Goal: Task Accomplishment & Management: Complete application form

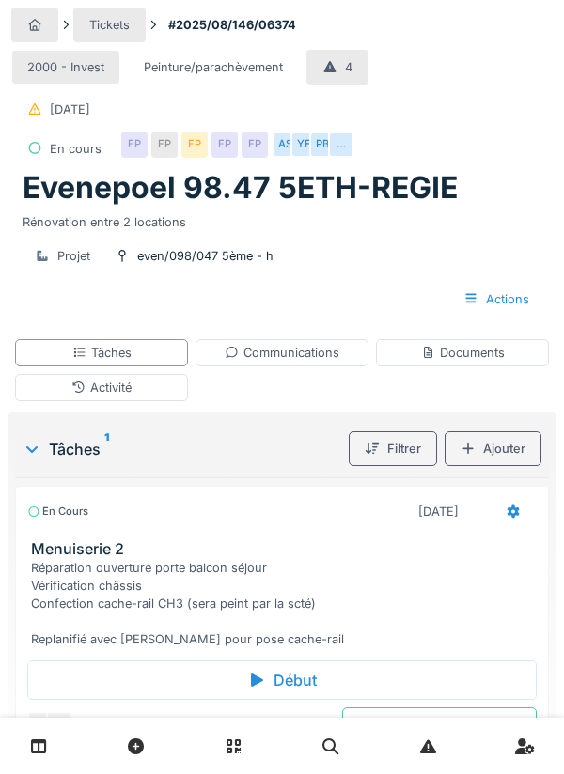
click at [278, 358] on div "Communications" at bounding box center [282, 353] width 115 height 18
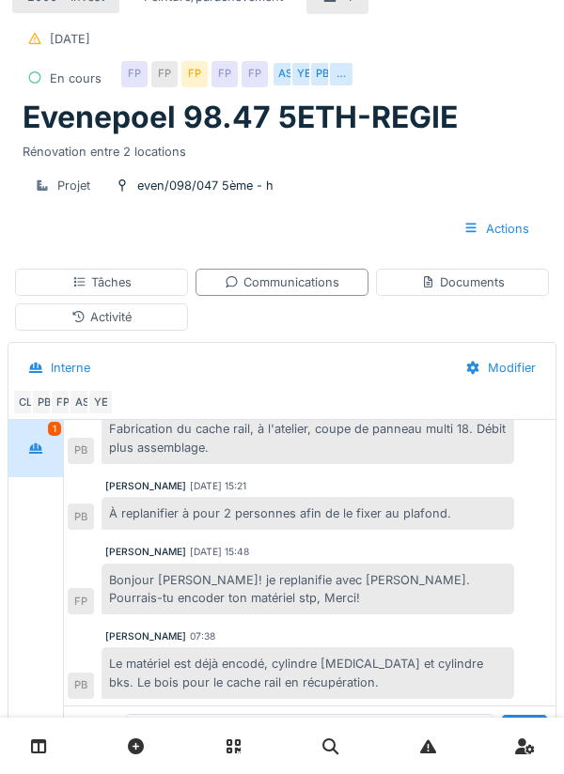
scroll to position [488, 0]
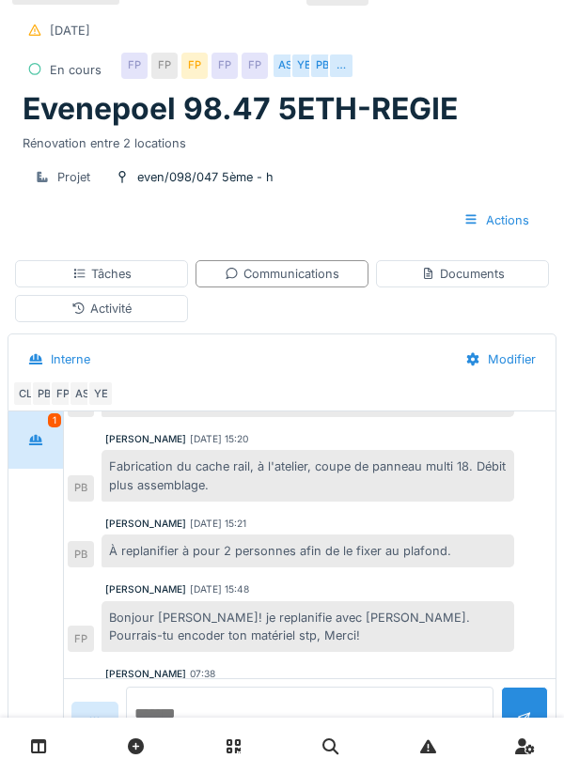
click at [215, 747] on textarea at bounding box center [309, 717] width 367 height 60
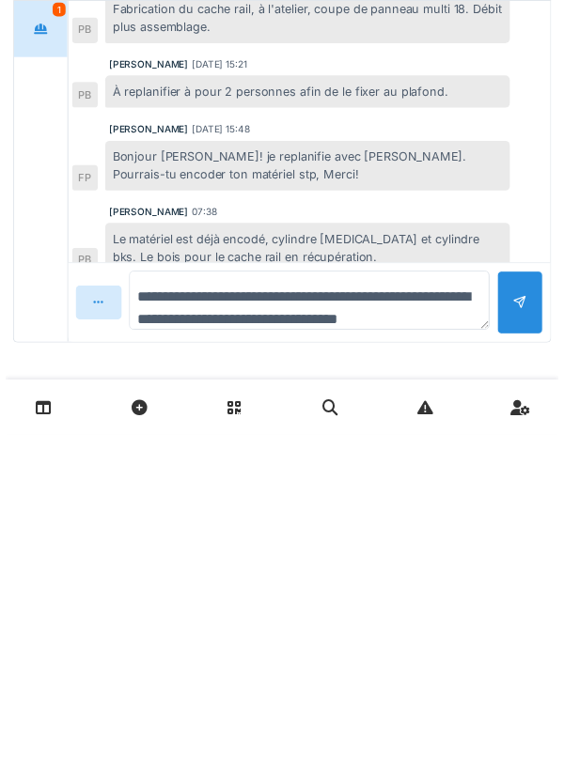
scroll to position [22, 0]
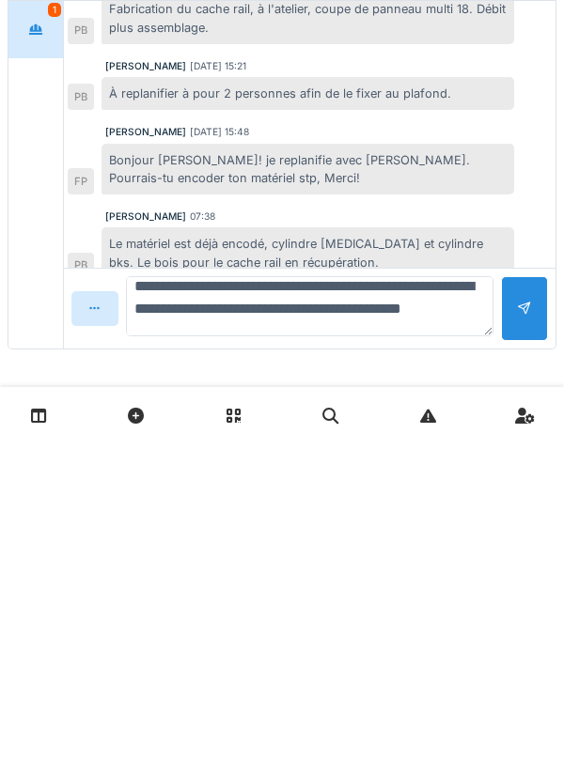
type textarea "**********"
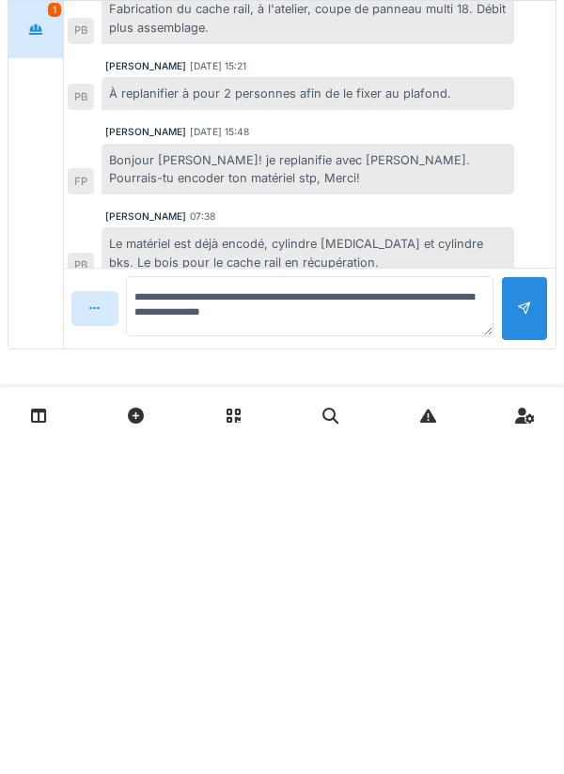
click at [525, 645] on div at bounding box center [524, 640] width 15 height 18
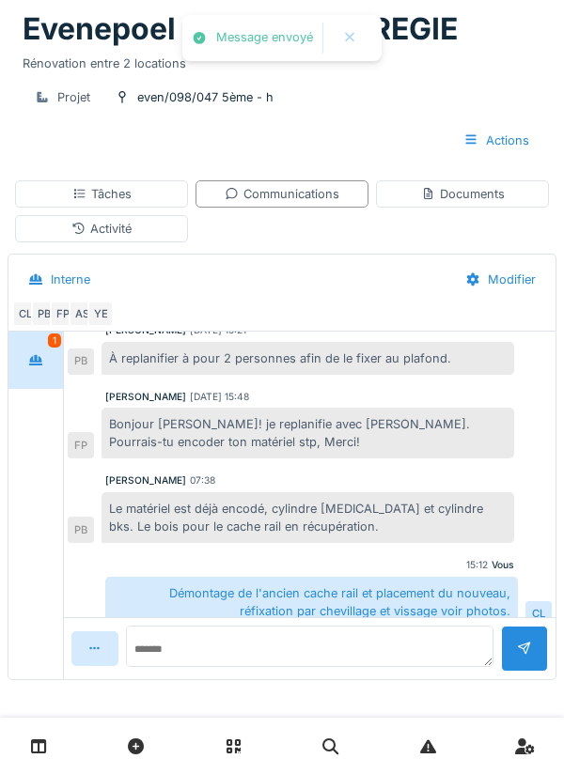
scroll to position [554, 0]
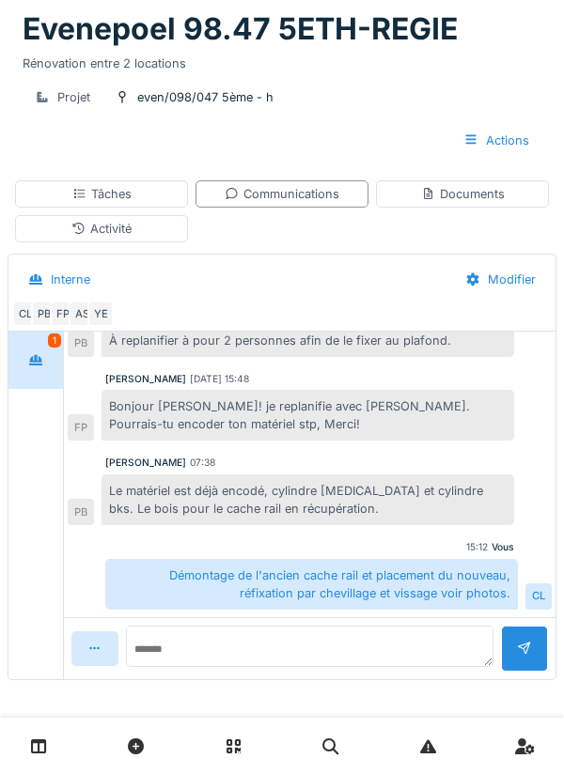
click at [465, 203] on div "Documents" at bounding box center [462, 193] width 173 height 27
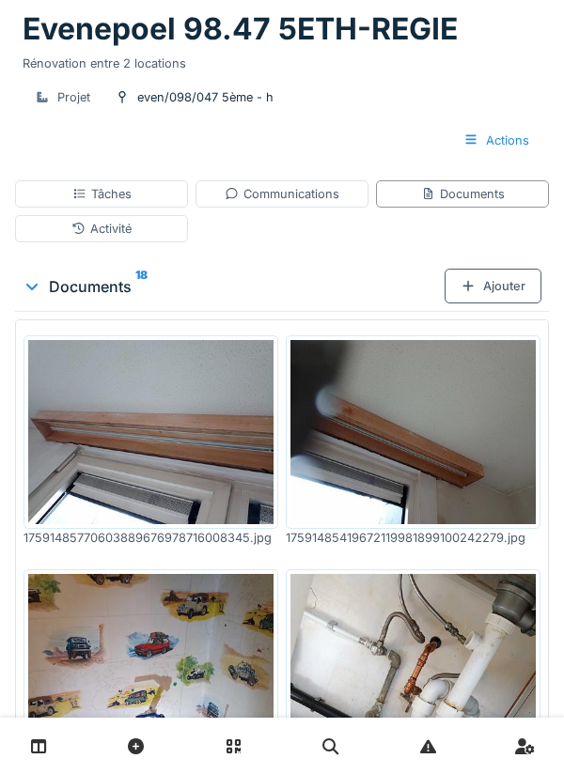
click at [133, 190] on div "Tâches" at bounding box center [101, 193] width 173 height 27
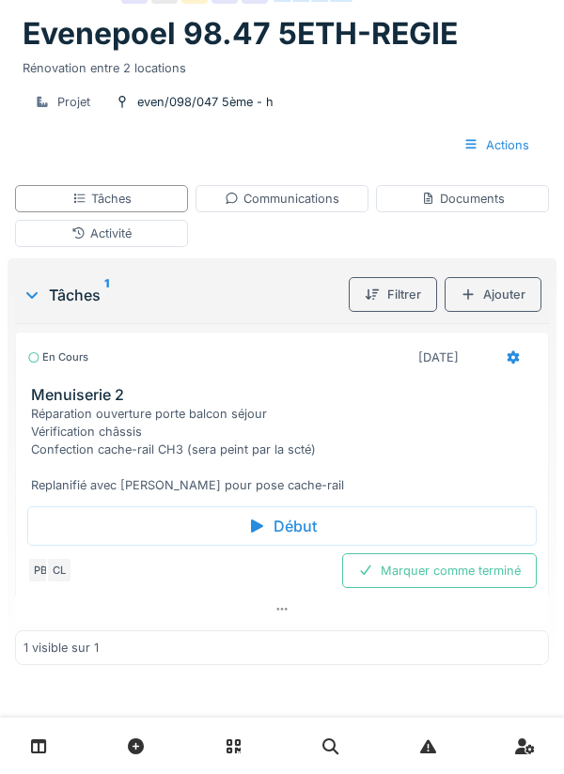
scroll to position [155, 0]
click at [546, 392] on div "Menuiserie 2 Réparation ouverture porte balcon séjour Vérification châssis Conf…" at bounding box center [282, 440] width 532 height 108
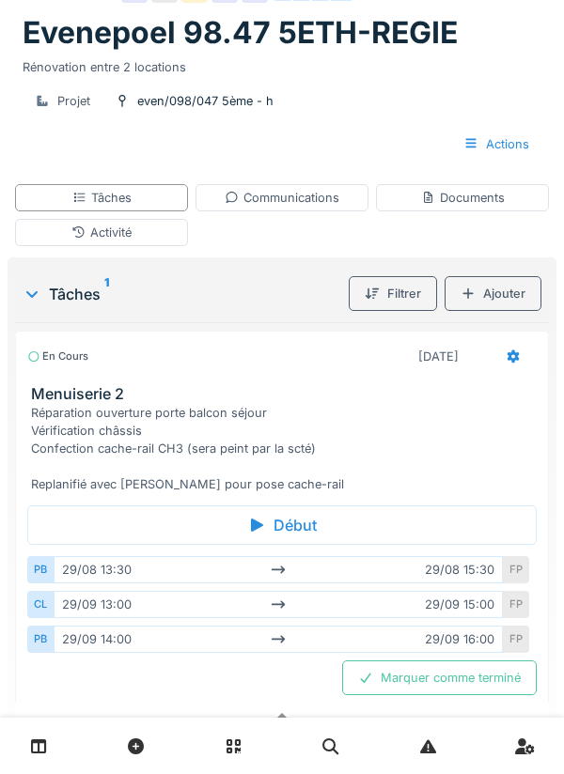
scroll to position [159, 0]
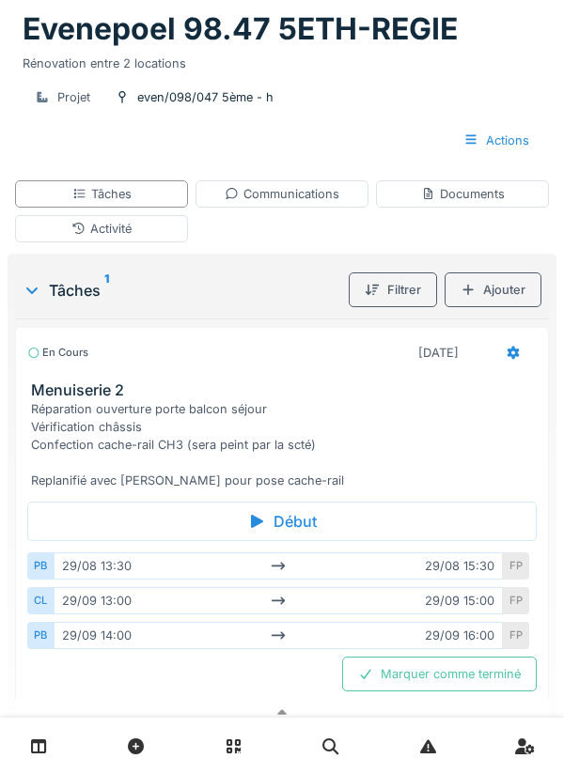
click at [508, 357] on icon at bounding box center [513, 353] width 15 height 12
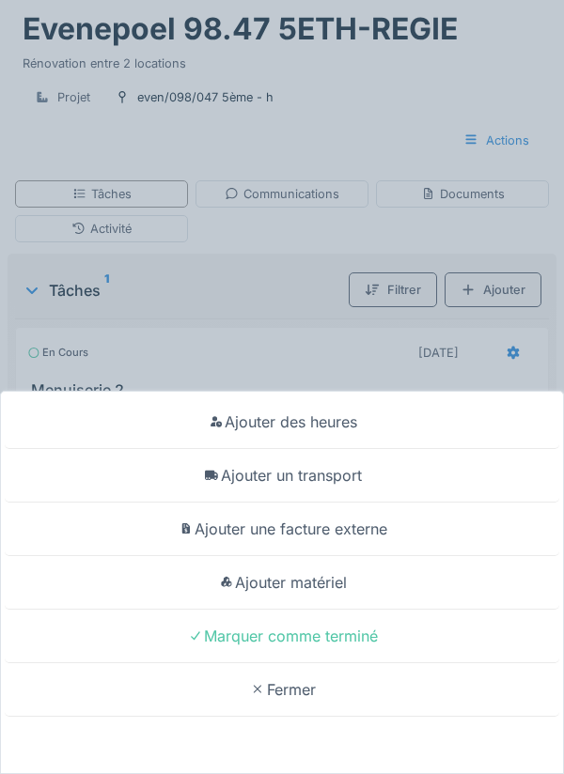
click at [324, 483] on div "Ajouter un transport" at bounding box center [282, 476] width 555 height 54
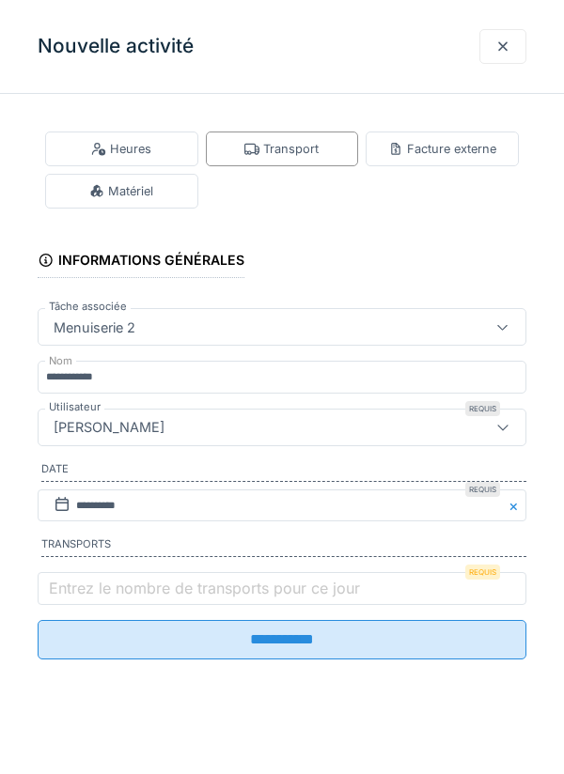
click at [125, 594] on label "Entrez le nombre de transports pour ce jour" at bounding box center [204, 588] width 319 height 23
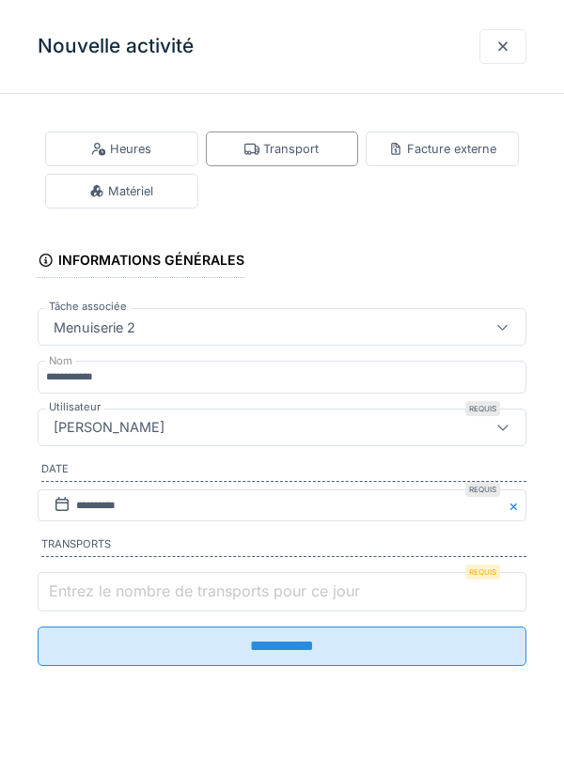
click at [125, 594] on input "Entrez le nombre de transports pour ce jour" at bounding box center [282, 591] width 489 height 39
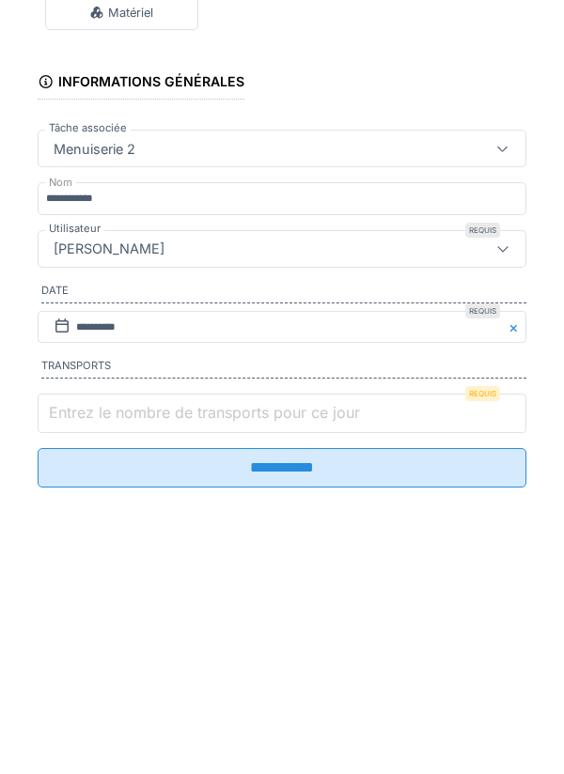
scroll to position [45, 0]
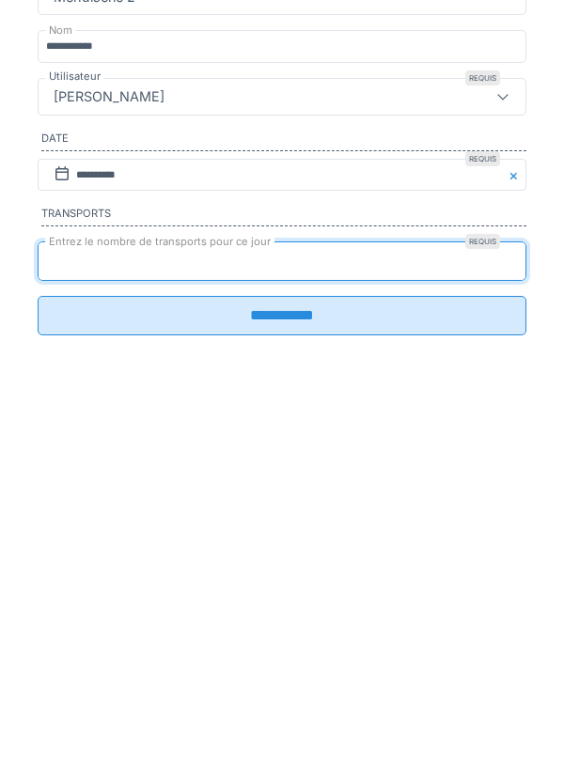
type input "*"
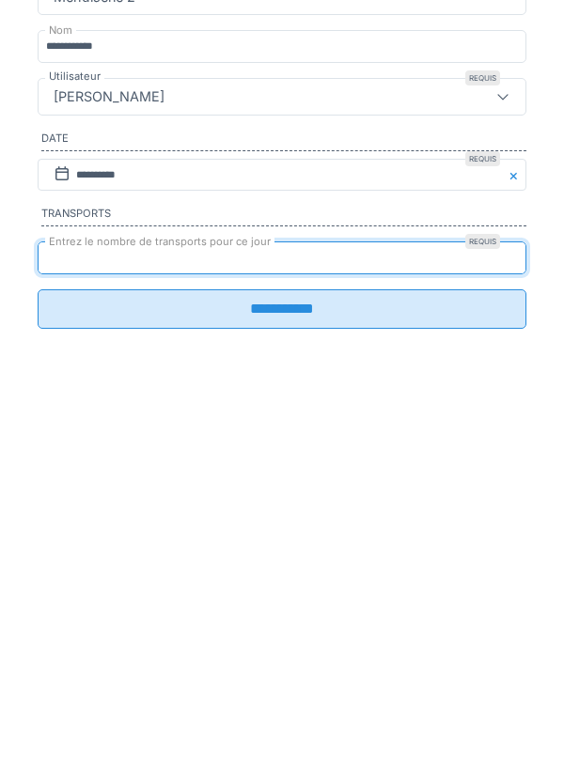
click at [286, 658] on input "**********" at bounding box center [282, 639] width 489 height 39
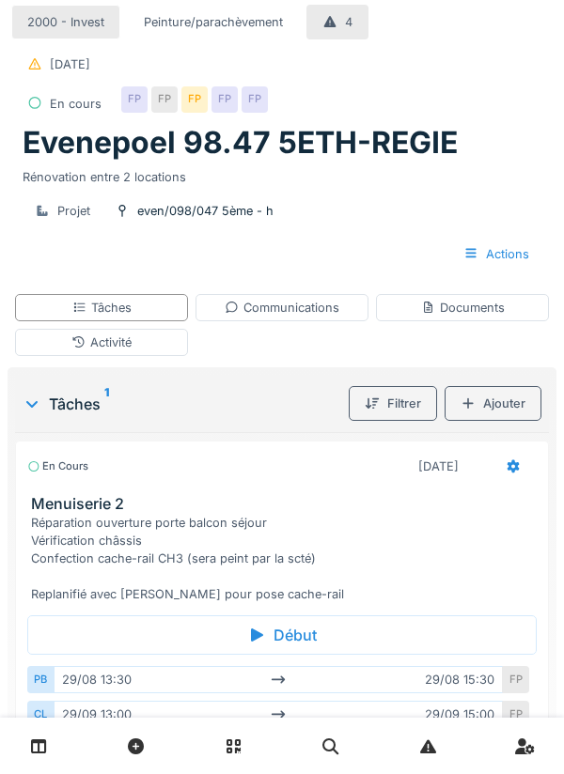
click at [134, 306] on div "Tâches" at bounding box center [101, 307] width 173 height 27
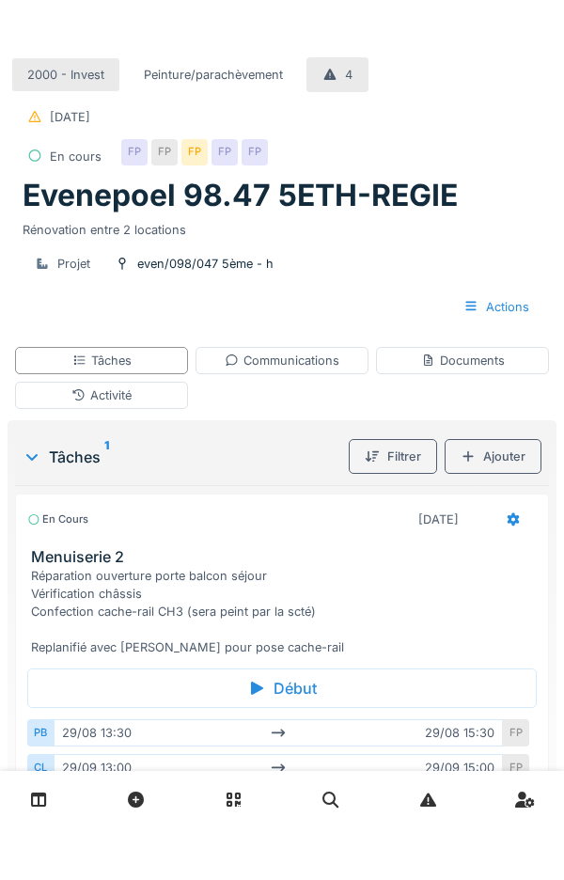
scroll to position [158, 0]
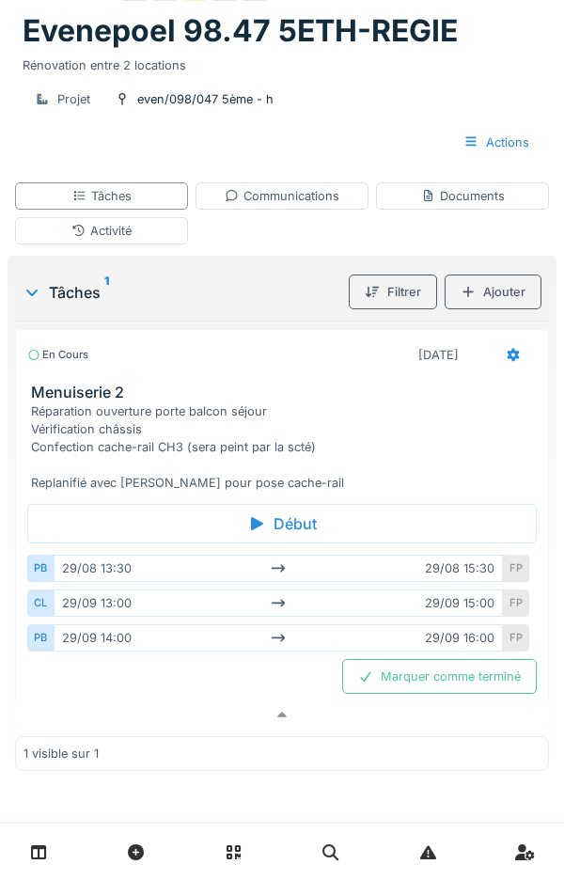
click at [476, 676] on div "Marquer comme terminé" at bounding box center [439, 676] width 195 height 35
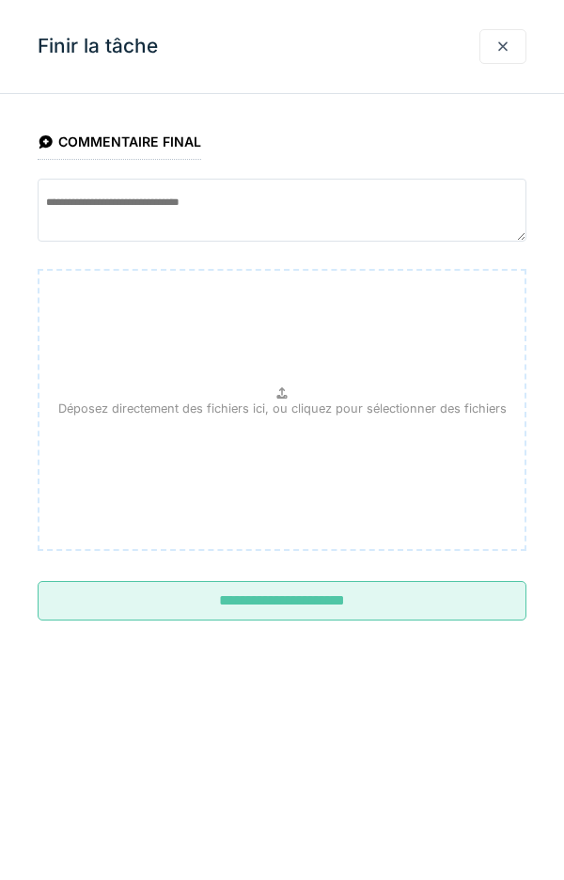
click at [306, 613] on input "**********" at bounding box center [282, 600] width 489 height 39
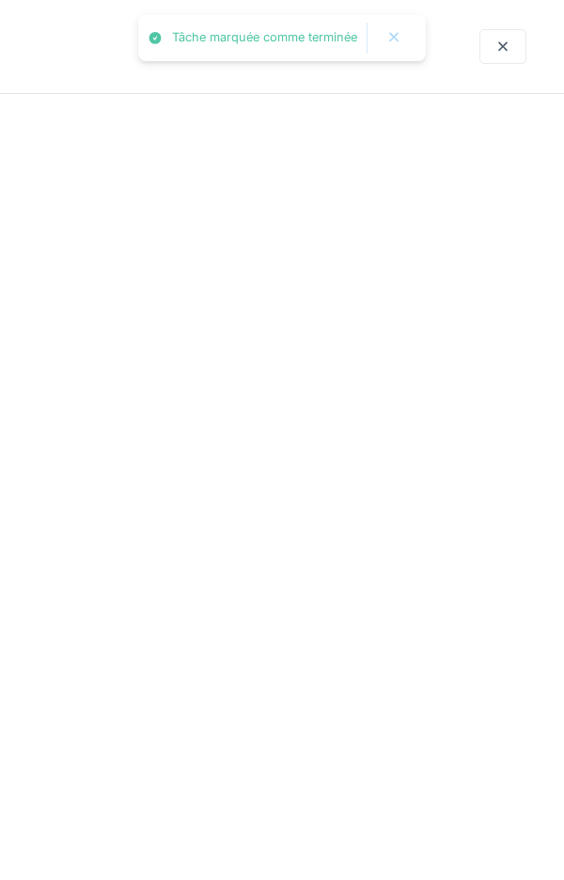
scroll to position [105, 0]
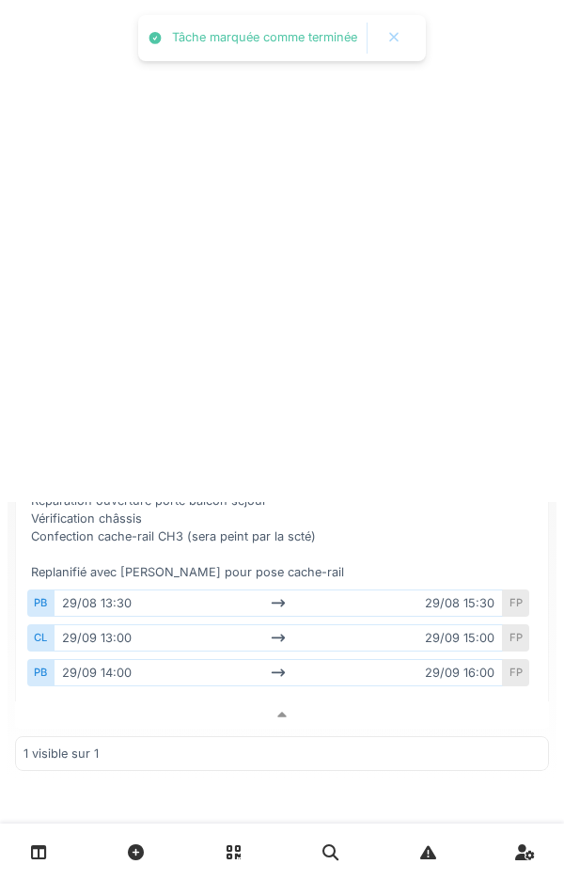
click at [315, 624] on div "29/09 13:00 29/09 15:00" at bounding box center [278, 637] width 449 height 27
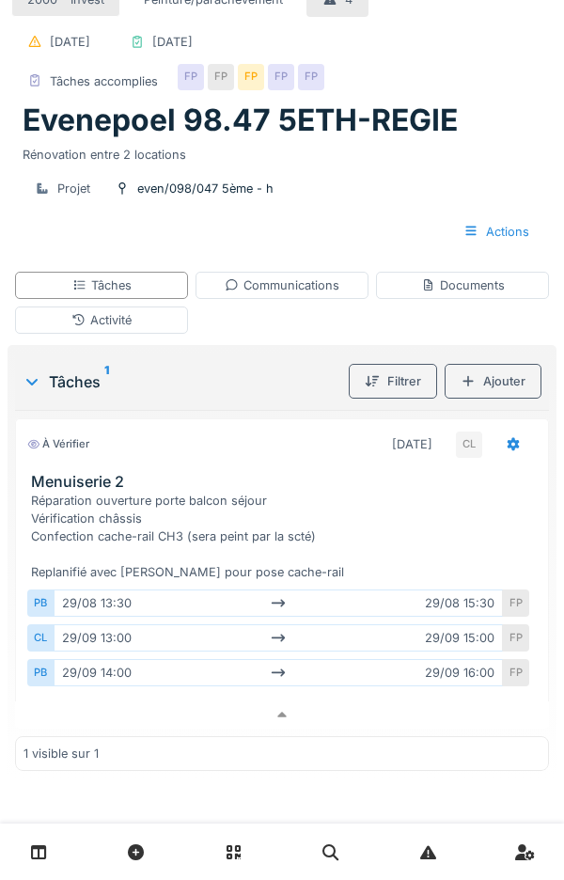
click at [134, 306] on div "Activité" at bounding box center [101, 319] width 173 height 27
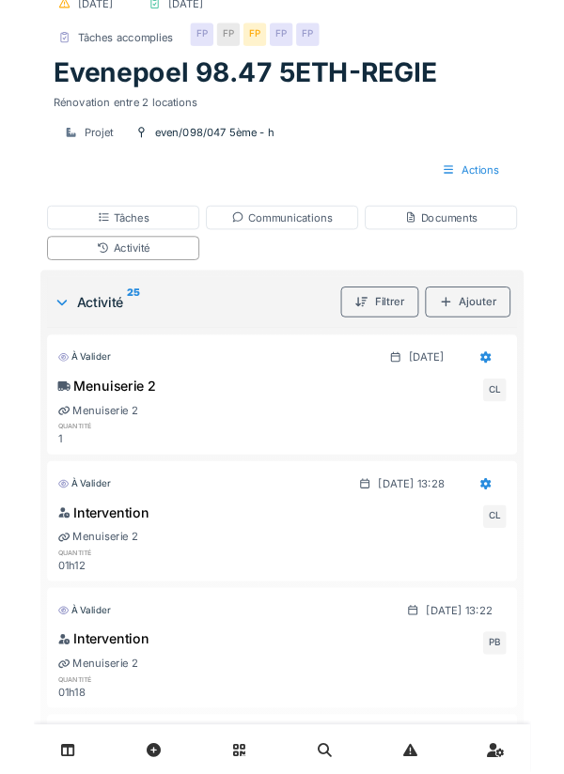
scroll to position [0, 0]
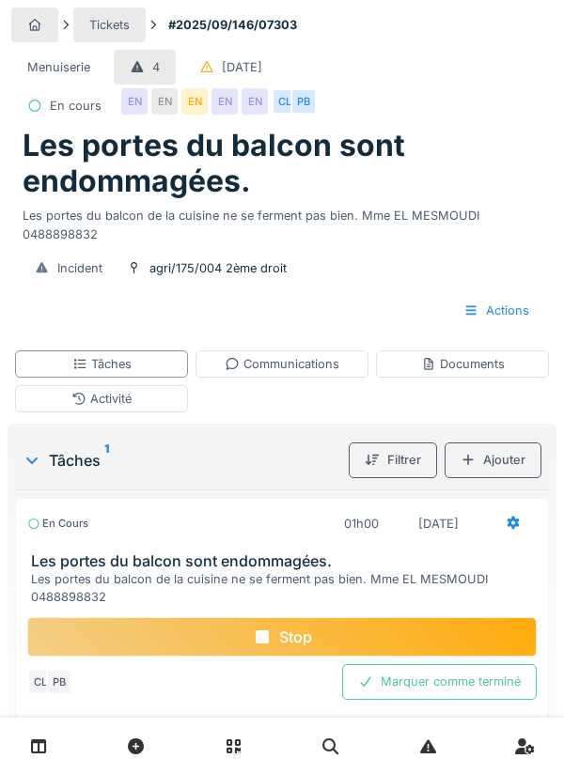
click at [308, 373] on div "Communications" at bounding box center [282, 364] width 115 height 18
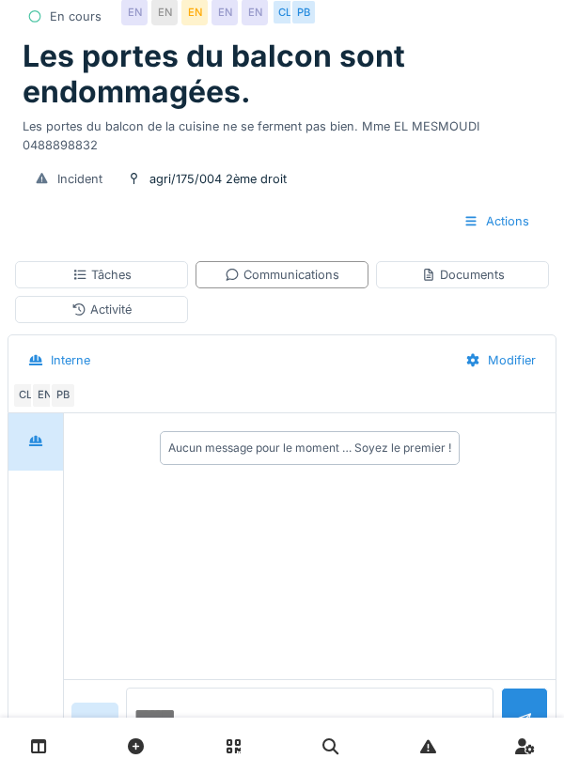
click at [230, 748] on textarea at bounding box center [309, 718] width 367 height 60
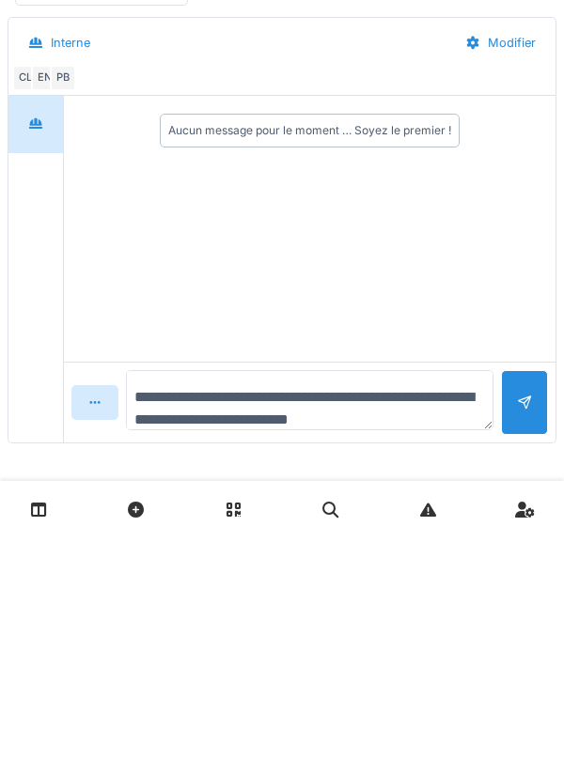
type textarea "**********"
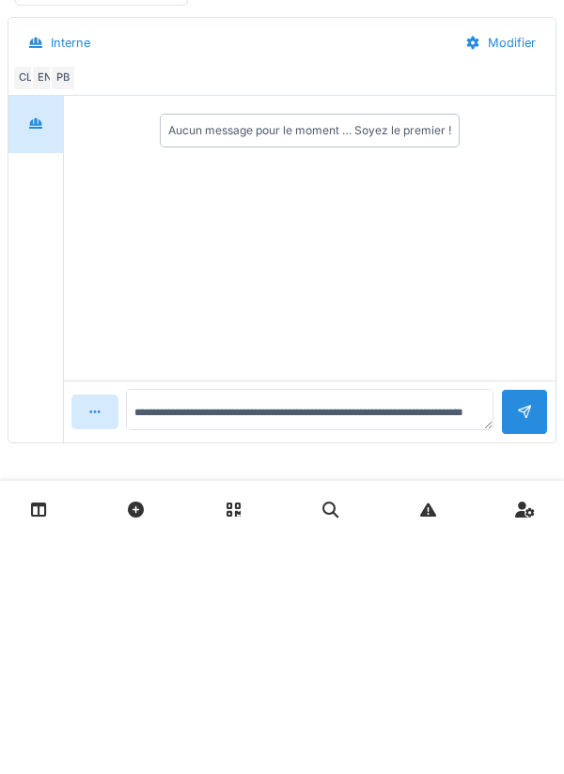
click at [543, 658] on div at bounding box center [524, 649] width 47 height 46
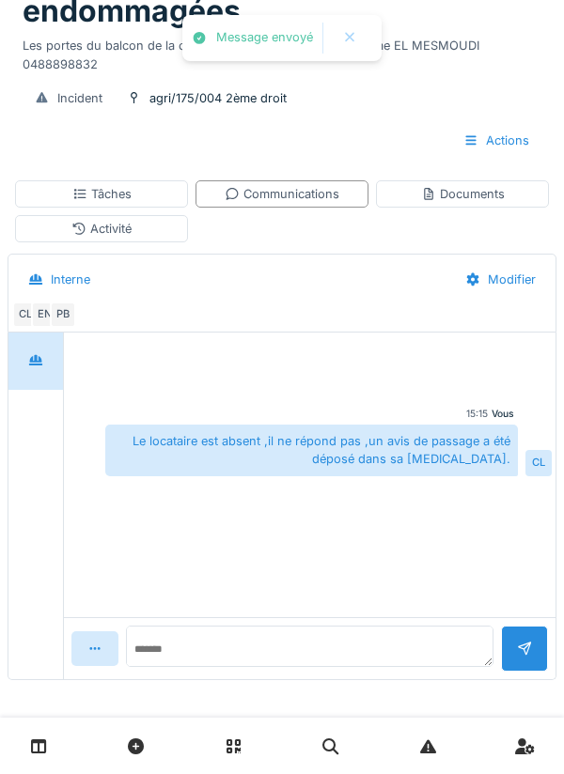
click at [133, 208] on div "Tâches" at bounding box center [101, 193] width 173 height 27
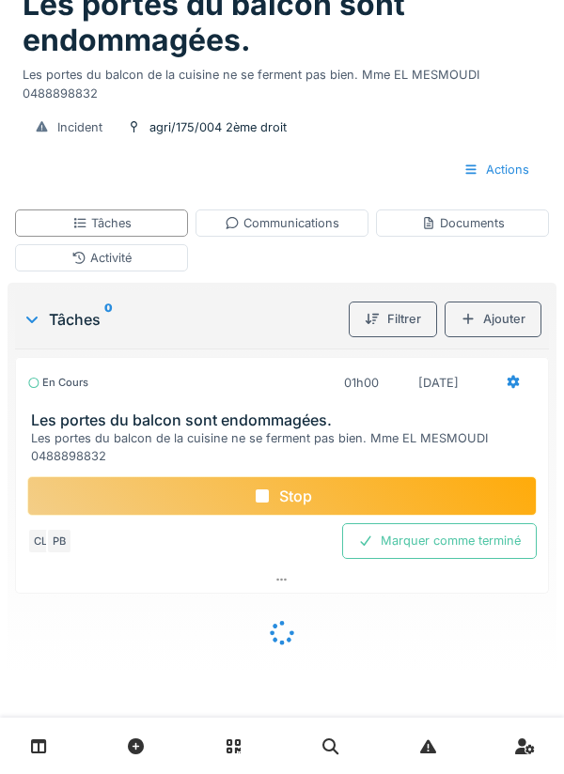
scroll to position [148, 0]
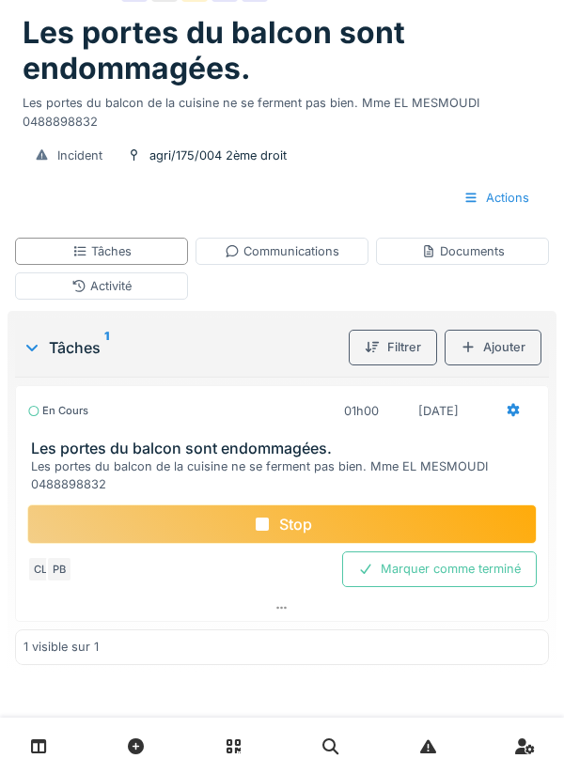
click at [291, 533] on div "Stop" at bounding box center [281, 524] width 509 height 39
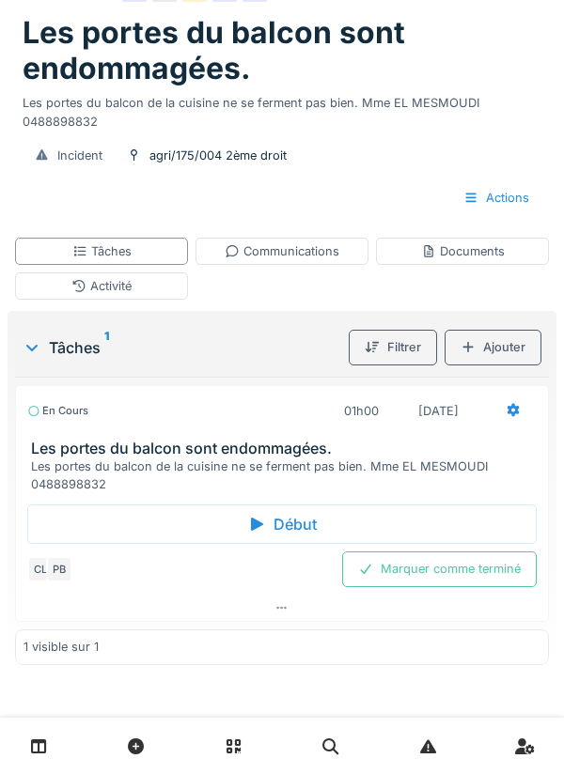
click at [124, 243] on div "Tâches" at bounding box center [101, 251] width 173 height 27
click at [512, 404] on icon at bounding box center [514, 410] width 12 height 13
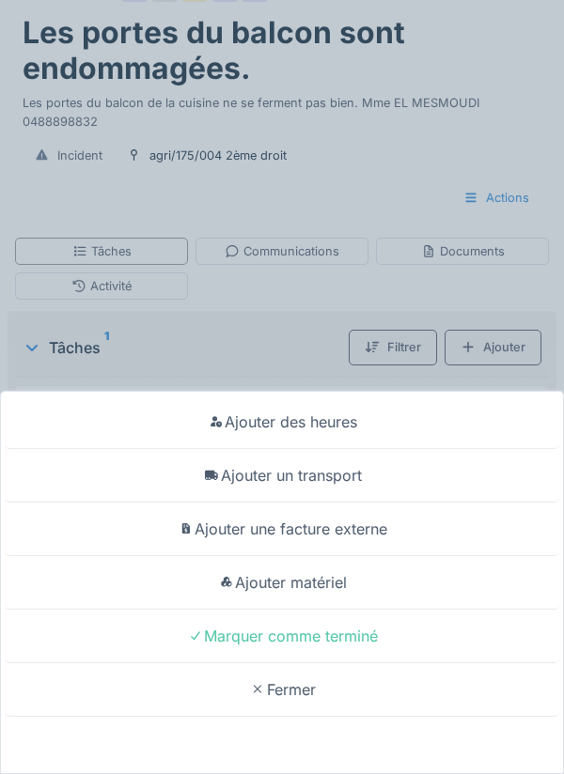
click at [269, 296] on div "Ajouter des heures Ajouter un transport Ajouter une facture externe Ajouter mat…" at bounding box center [282, 387] width 564 height 774
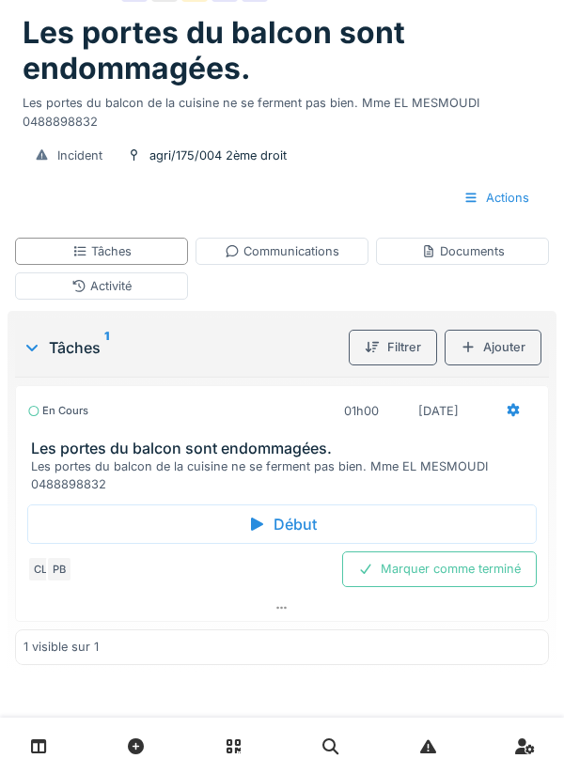
click at [136, 273] on div "Activité" at bounding box center [101, 286] width 173 height 27
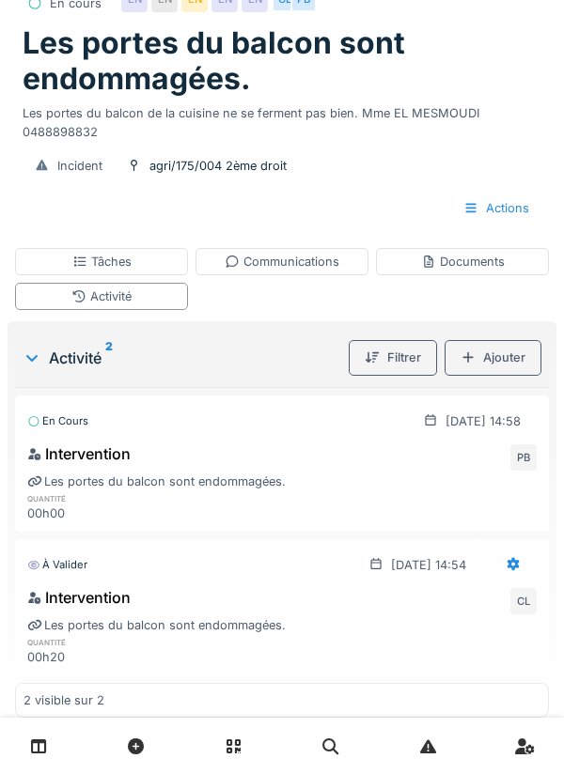
scroll to position [68, 0]
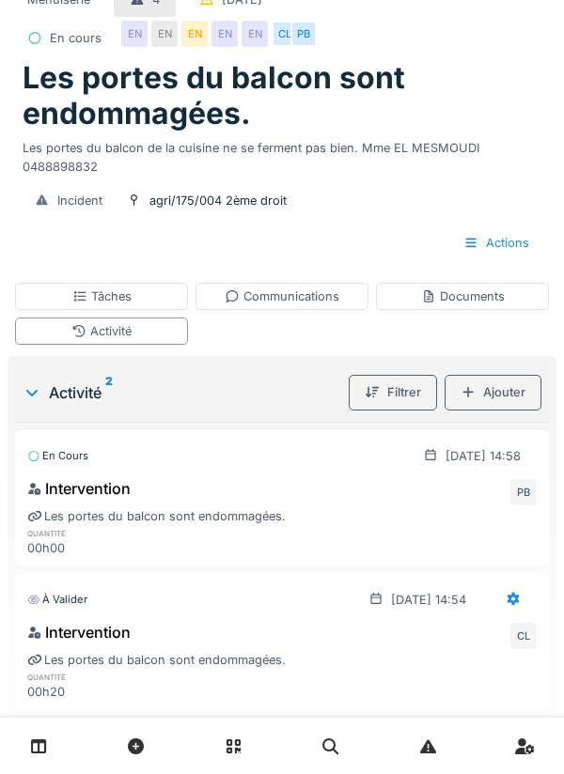
click at [143, 310] on div "Tâches" at bounding box center [101, 296] width 173 height 27
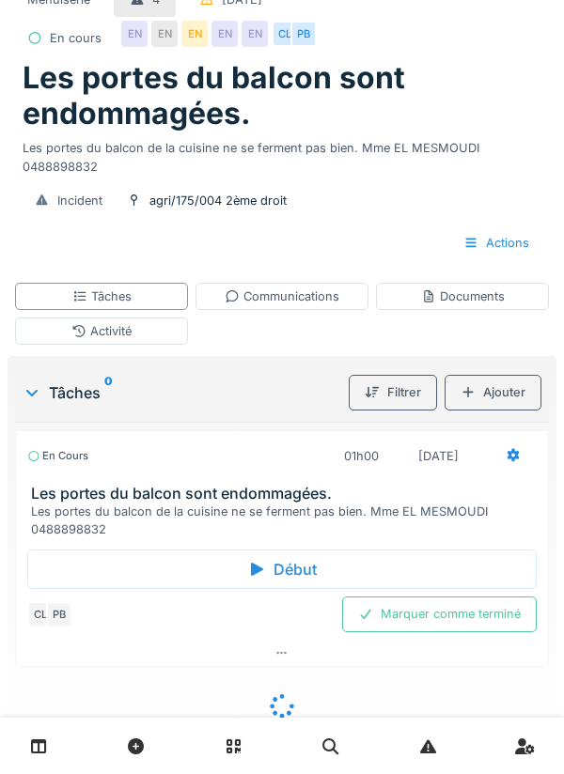
scroll to position [43, 0]
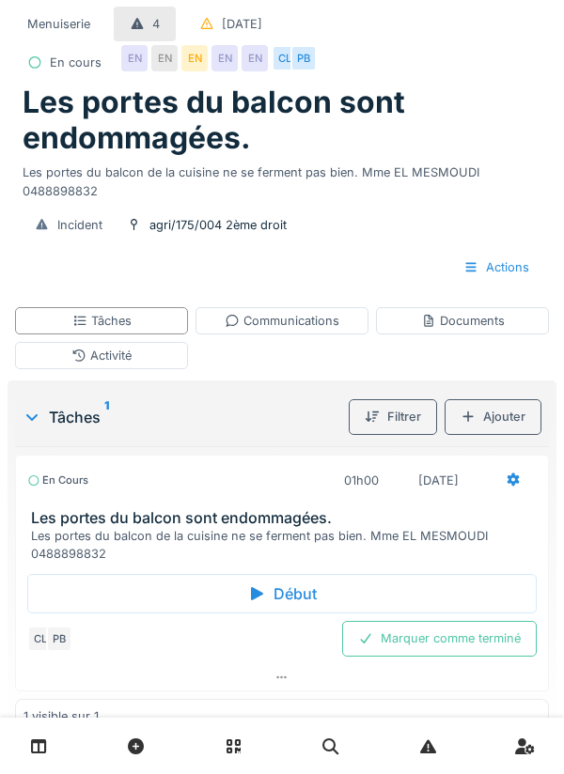
click at [503, 498] on div at bounding box center [513, 480] width 47 height 35
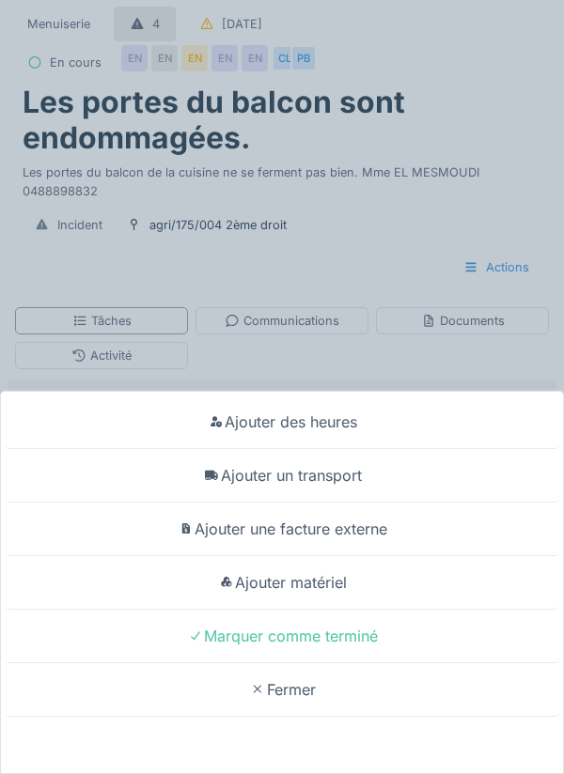
click at [344, 503] on div "Ajouter un transport" at bounding box center [282, 476] width 555 height 54
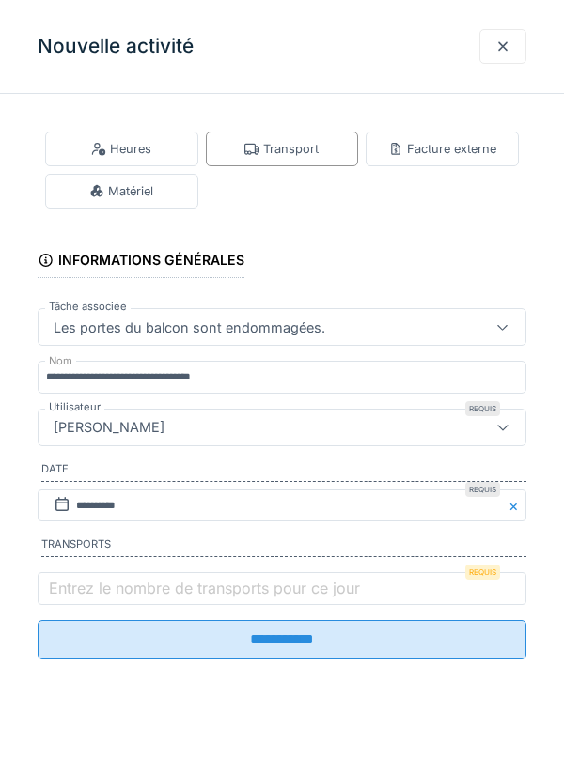
click at [128, 594] on label "Entrez le nombre de transports pour ce jour" at bounding box center [204, 588] width 319 height 23
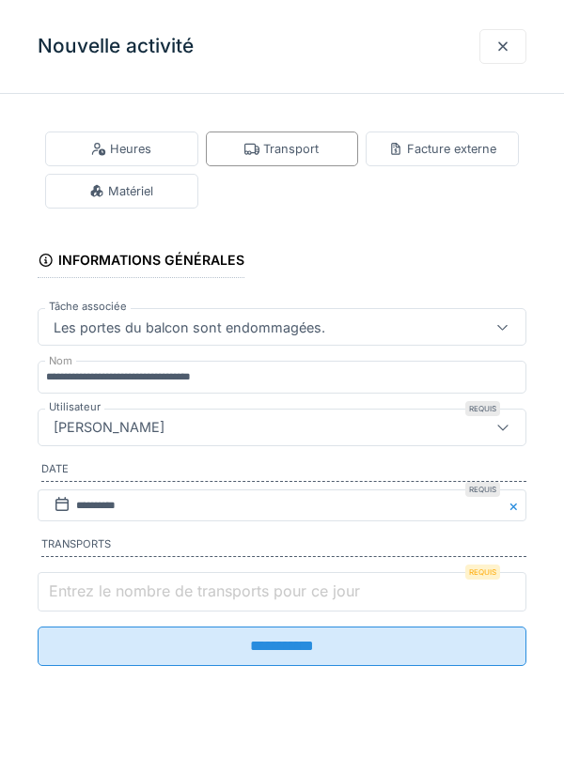
click at [128, 594] on input "Entrez le nombre de transports pour ce jour" at bounding box center [282, 591] width 489 height 39
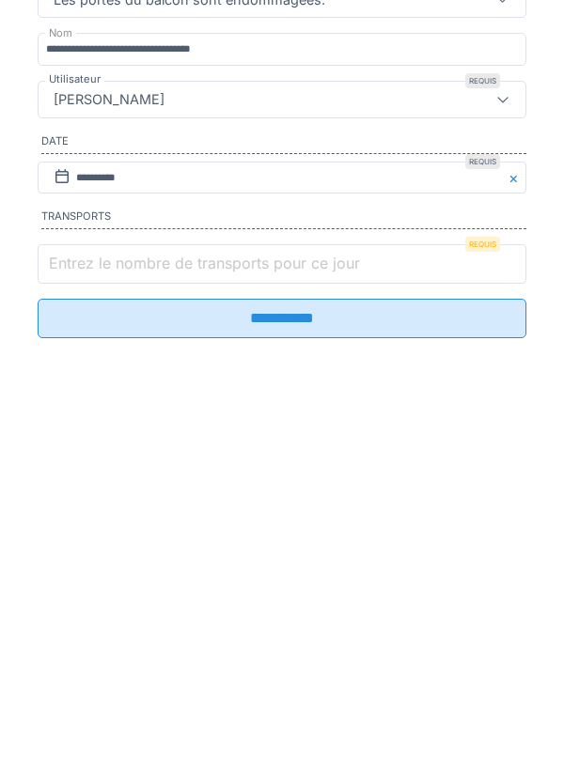
scroll to position [141, 0]
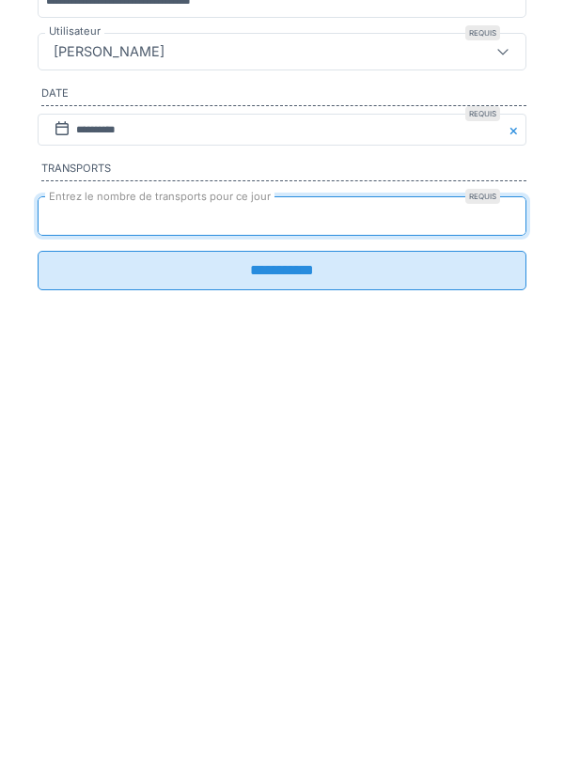
type input "*"
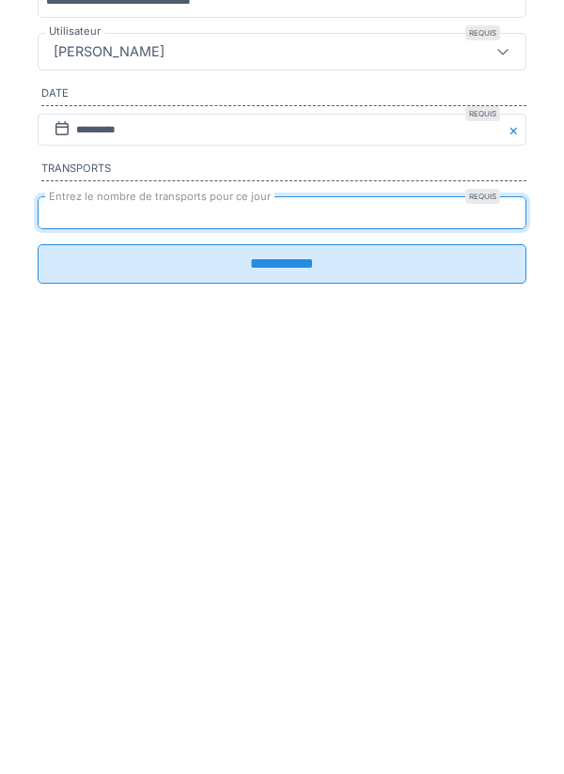
click at [289, 656] on input "**********" at bounding box center [282, 639] width 489 height 39
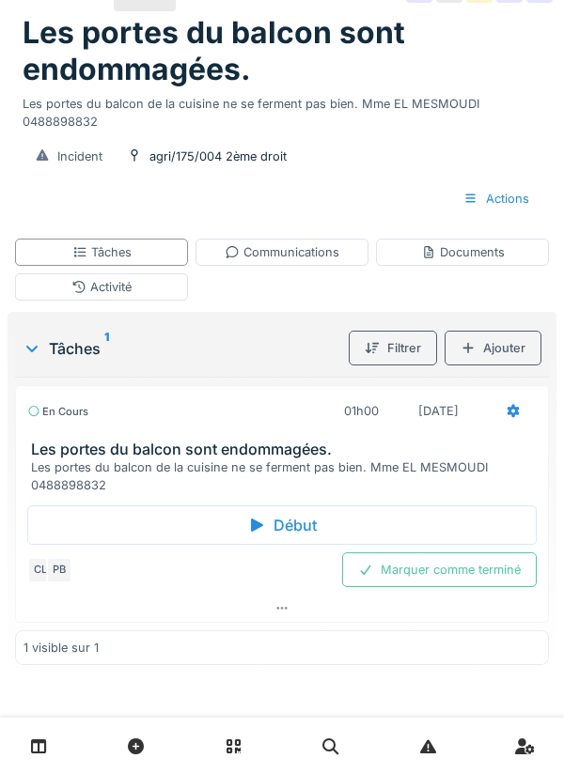
click at [446, 586] on div "Marquer comme terminé" at bounding box center [439, 570] width 195 height 35
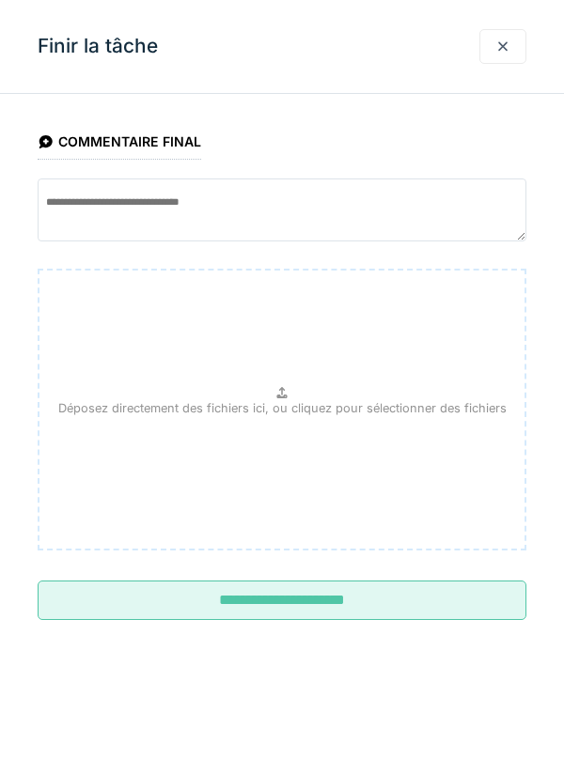
click at [303, 601] on input "**********" at bounding box center [282, 600] width 489 height 39
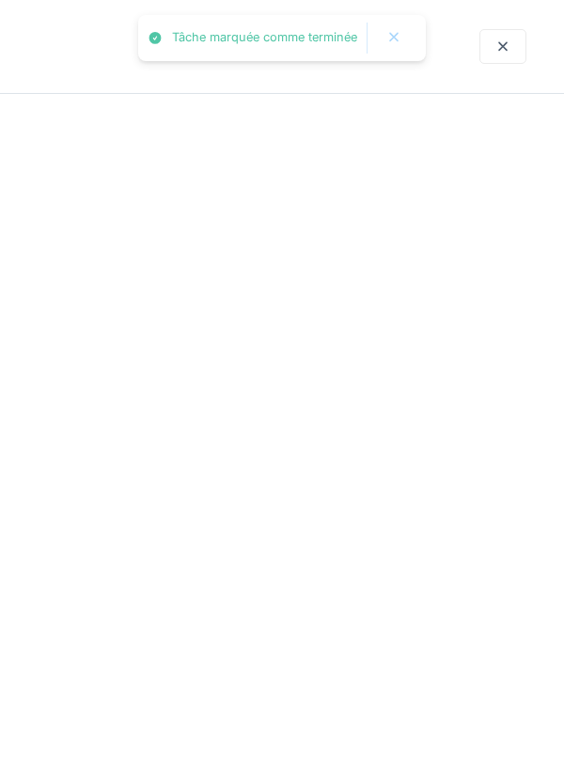
scroll to position [89, 0]
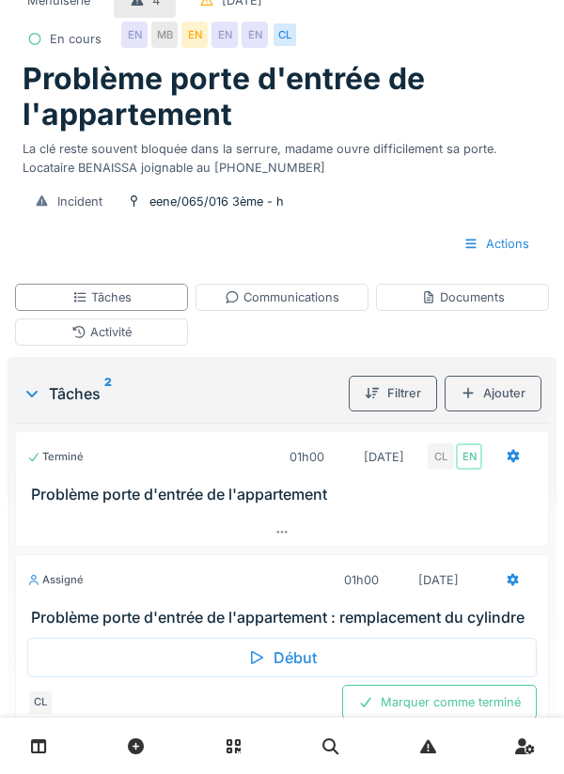
scroll to position [68, 0]
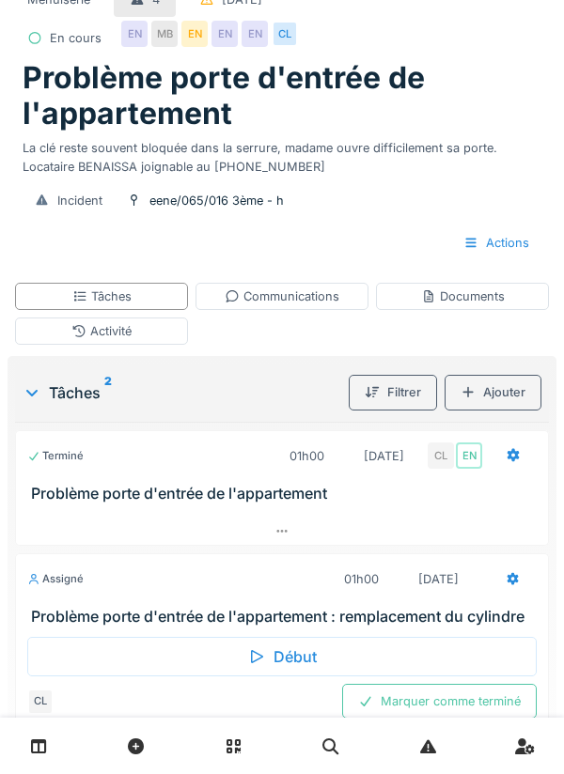
click at [289, 660] on div "Début" at bounding box center [281, 656] width 509 height 39
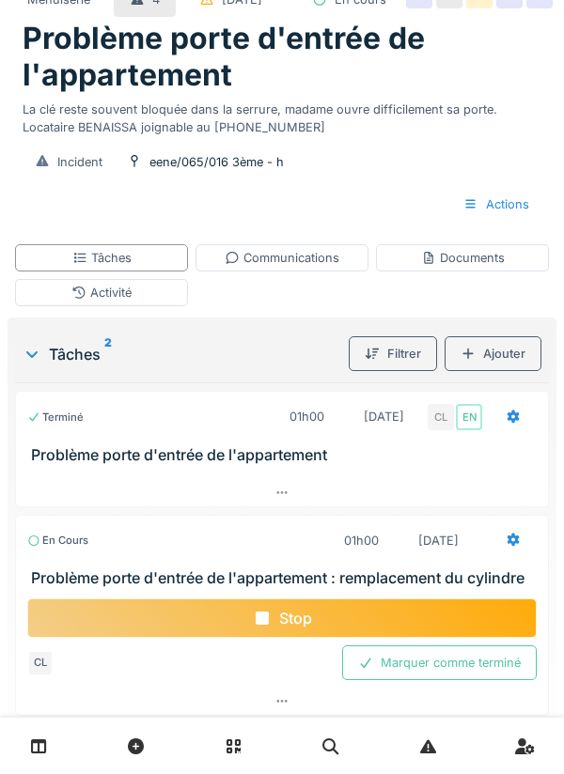
scroll to position [117, 0]
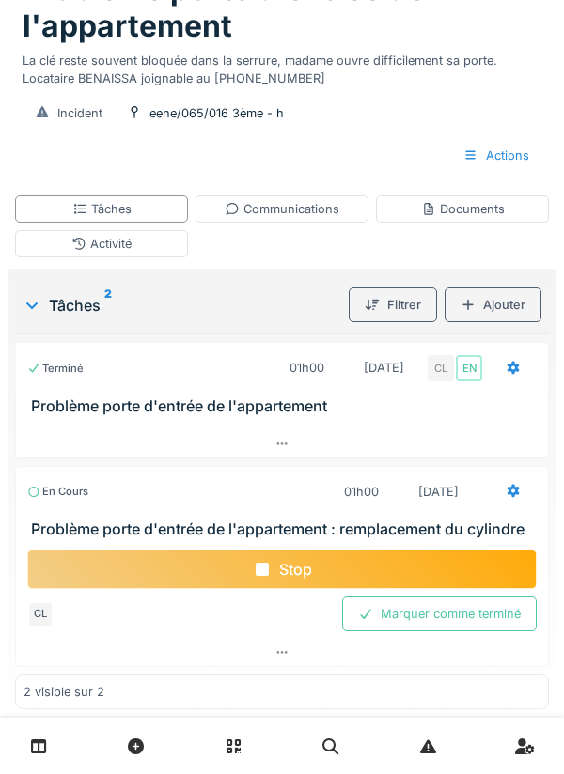
click at [463, 218] on div "Documents" at bounding box center [463, 209] width 84 height 18
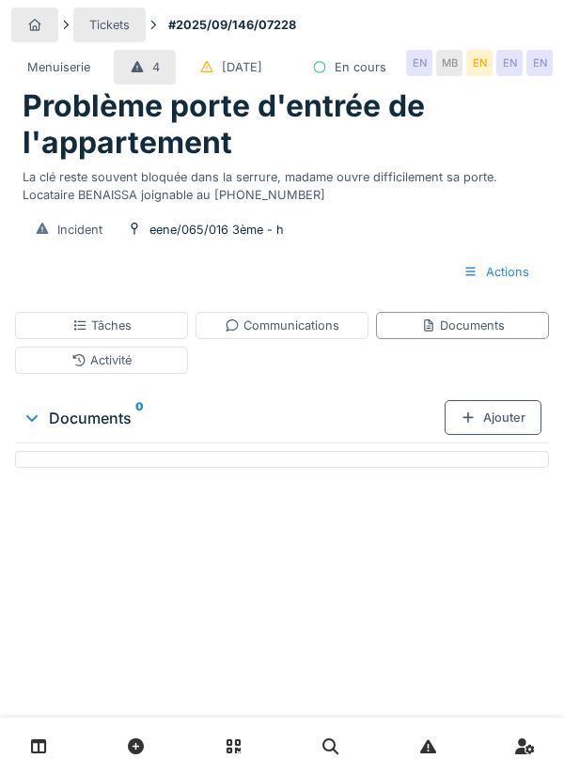
click at [490, 435] on div "Ajouter" at bounding box center [493, 417] width 97 height 35
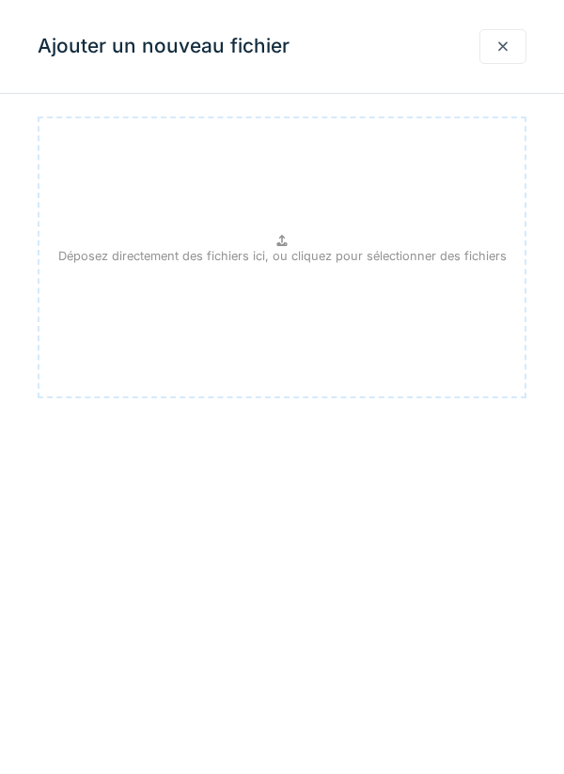
click at [275, 255] on p "Déposez directement des fichiers ici, ou cliquez pour sélectionner des fichiers" at bounding box center [282, 256] width 448 height 18
type input "**********"
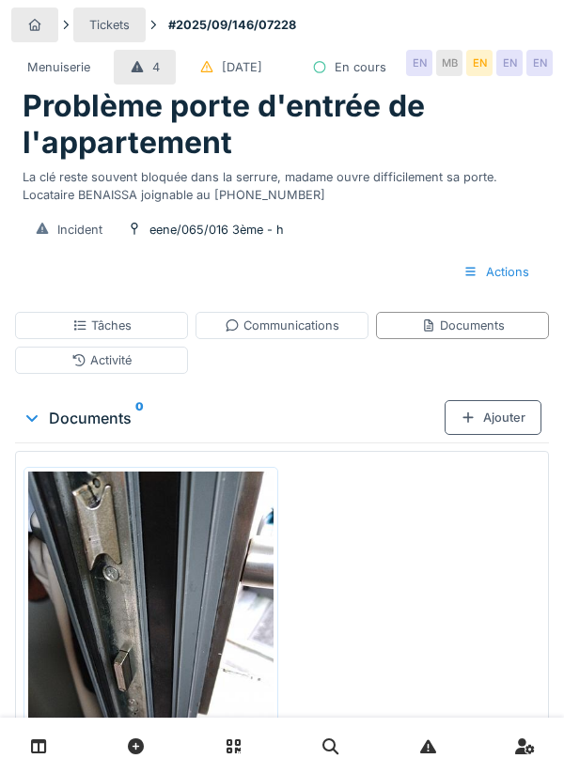
click at [499, 435] on div "Ajouter" at bounding box center [493, 417] width 97 height 35
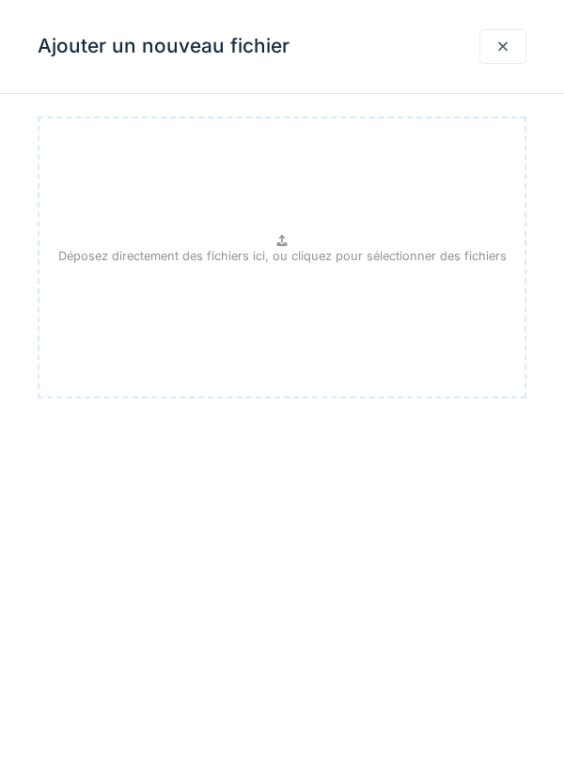
click at [307, 245] on div "Déposez directement des fichiers ici, ou cliquez pour sélectionner des fichiers" at bounding box center [282, 258] width 489 height 282
type input "**********"
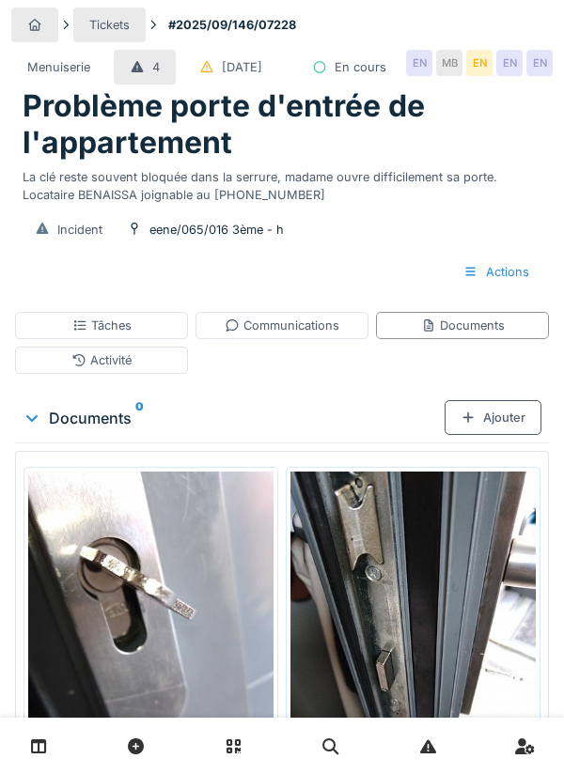
click at [108, 335] on div "Tâches" at bounding box center [101, 326] width 59 height 18
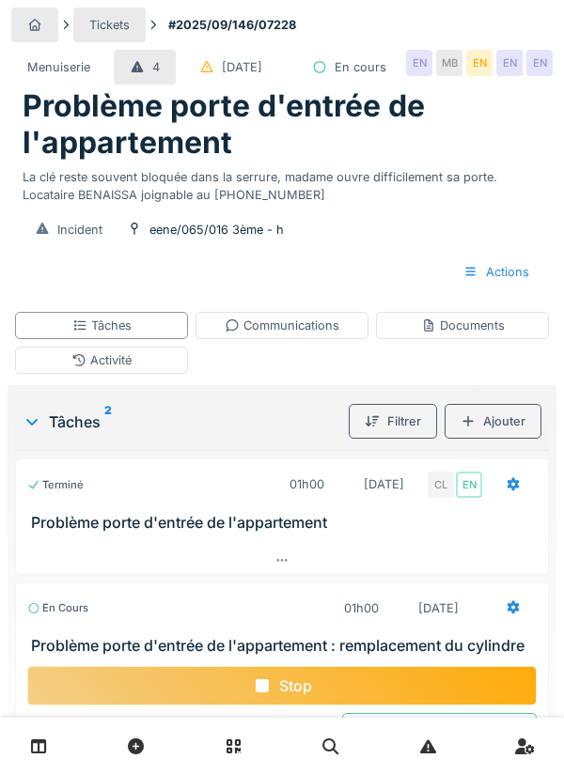
click at [512, 491] on icon at bounding box center [513, 484] width 15 height 12
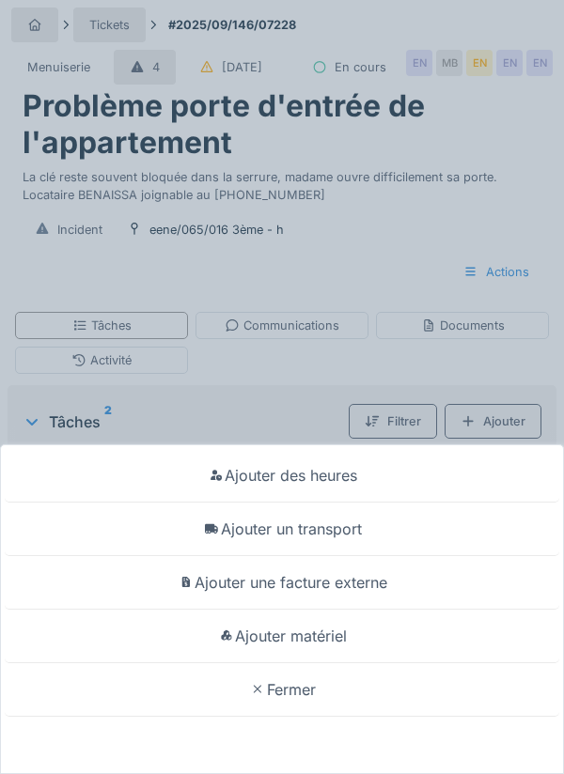
click at [332, 643] on div "Ajouter matériel" at bounding box center [282, 637] width 555 height 54
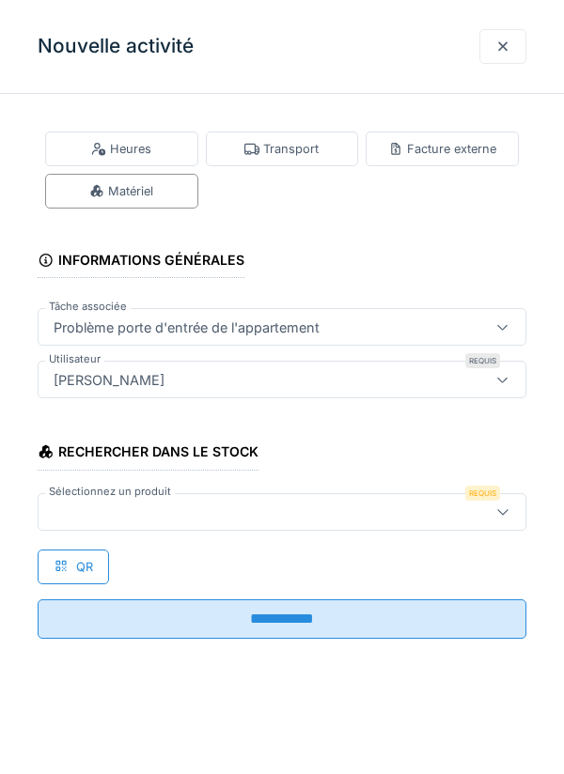
click at [137, 508] on div at bounding box center [251, 512] width 410 height 21
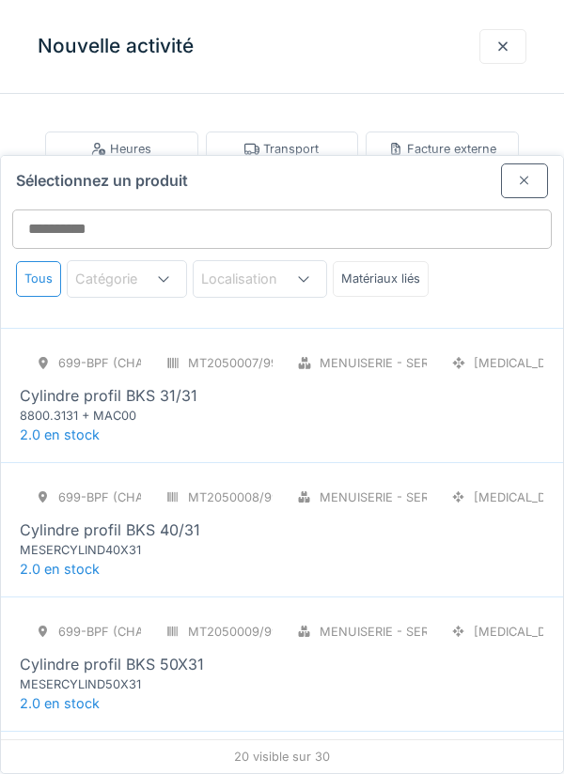
scroll to position [794, 0]
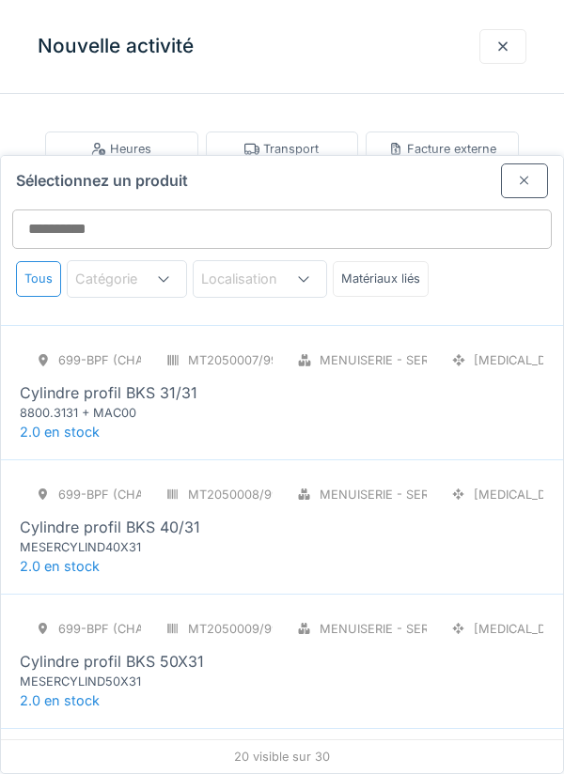
click at [167, 673] on div "MESERCYLIND50X31" at bounding box center [133, 682] width 226 height 18
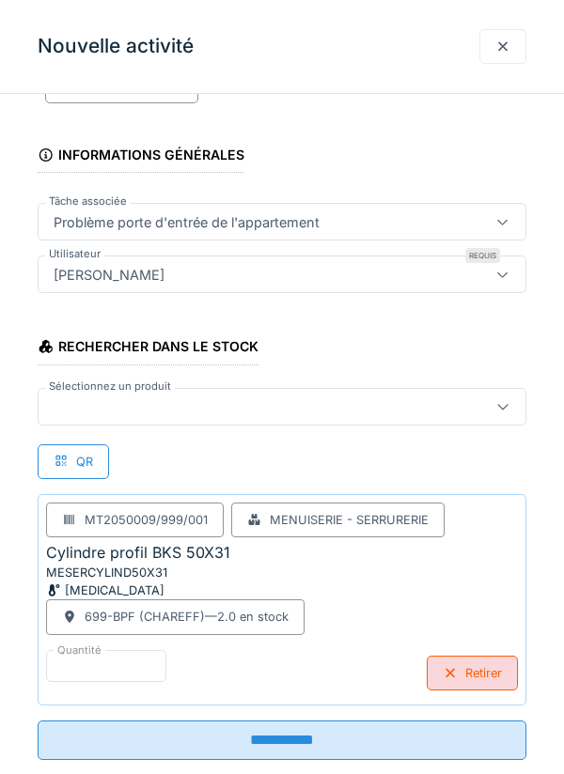
scroll to position [111, 0]
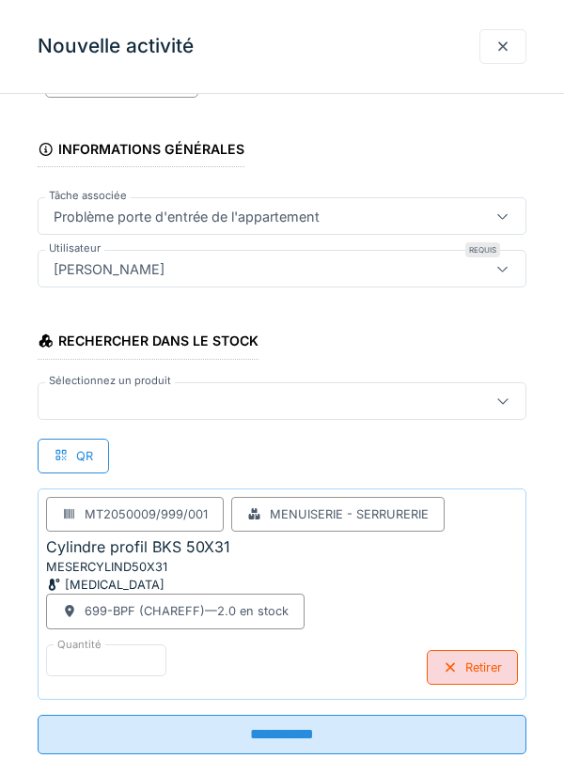
click at [293, 738] on input "**********" at bounding box center [282, 734] width 489 height 39
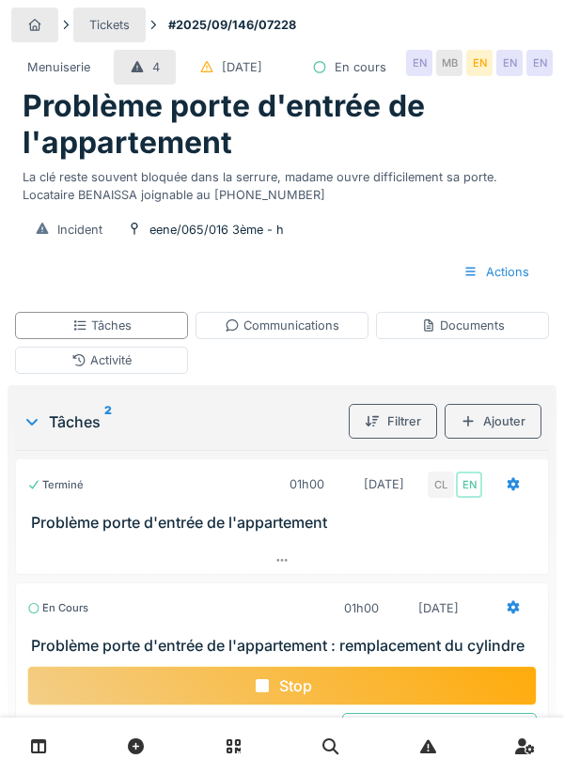
scroll to position [94, 0]
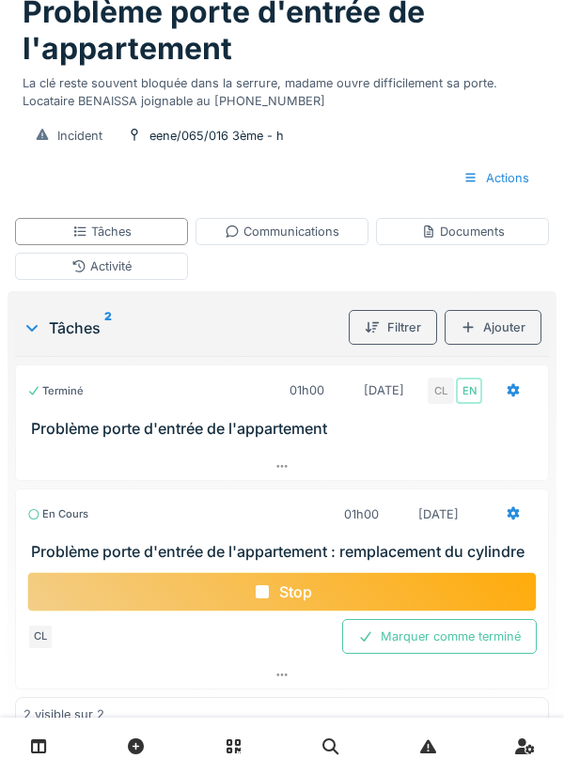
click at [288, 612] on div "Stop" at bounding box center [281, 591] width 509 height 39
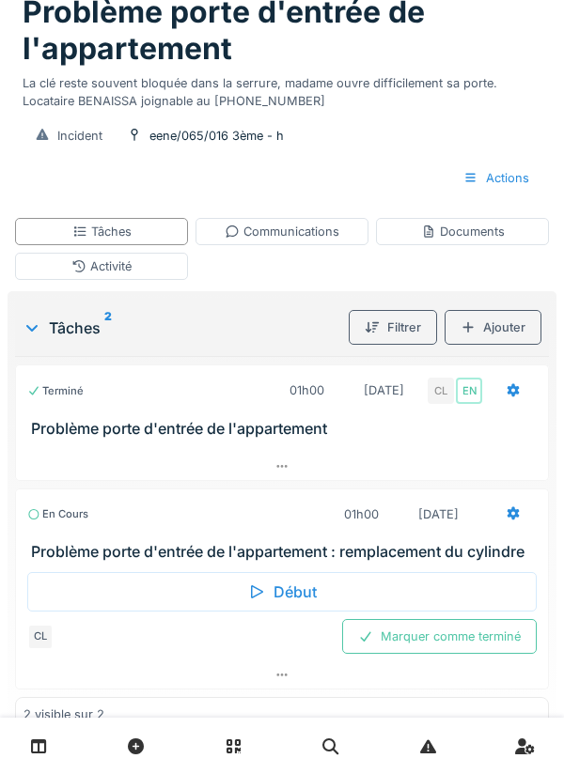
scroll to position [109, 0]
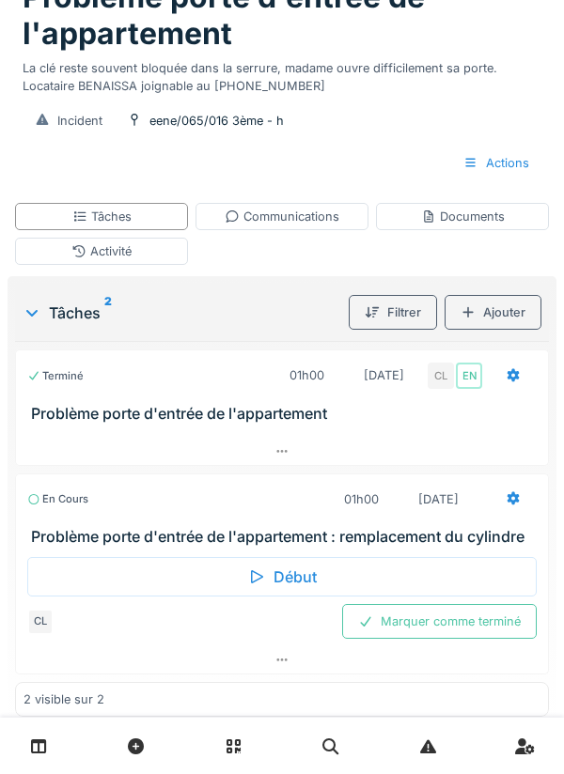
click at [287, 226] on div "Communications" at bounding box center [282, 217] width 115 height 18
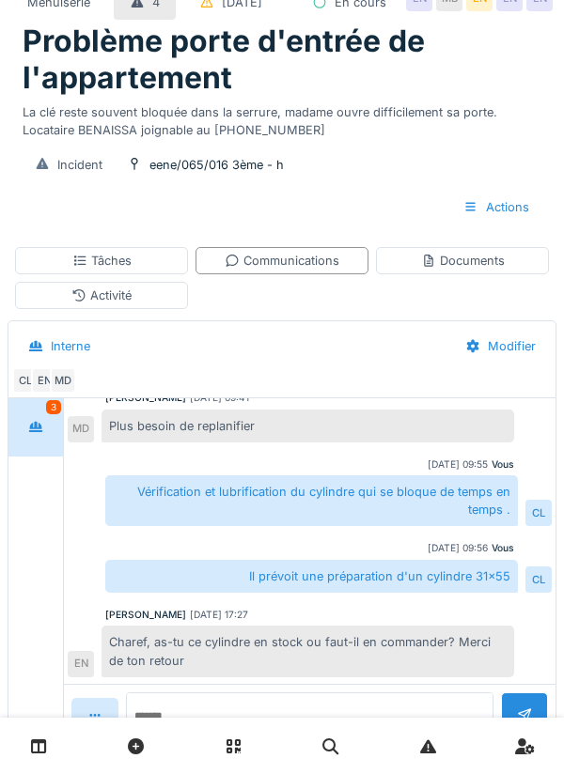
scroll to position [102, 0]
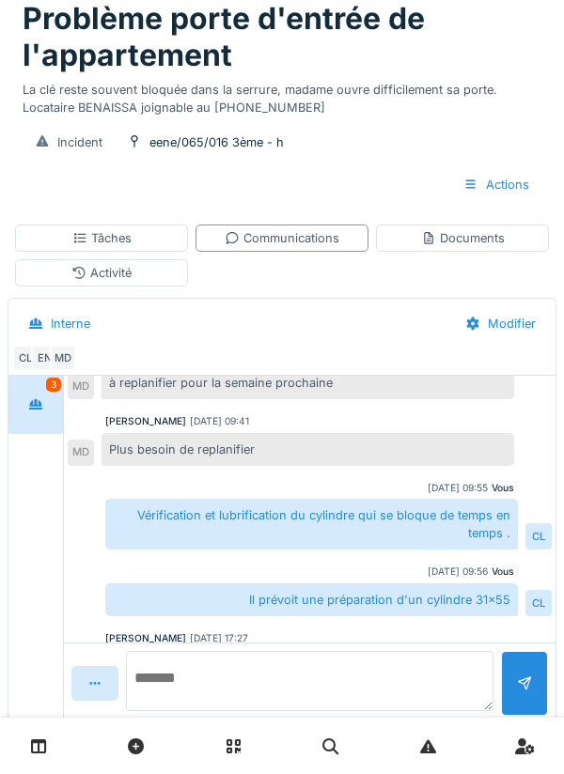
click at [216, 711] on textarea at bounding box center [309, 681] width 367 height 60
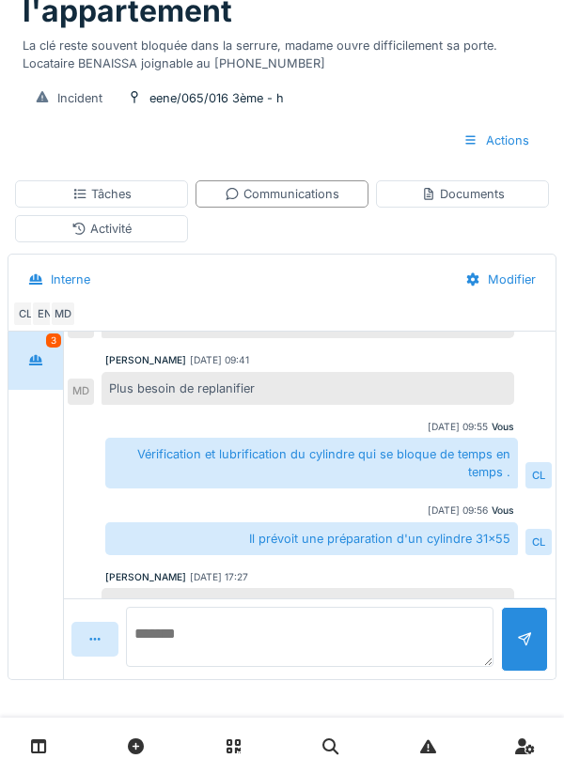
scroll to position [0, 0]
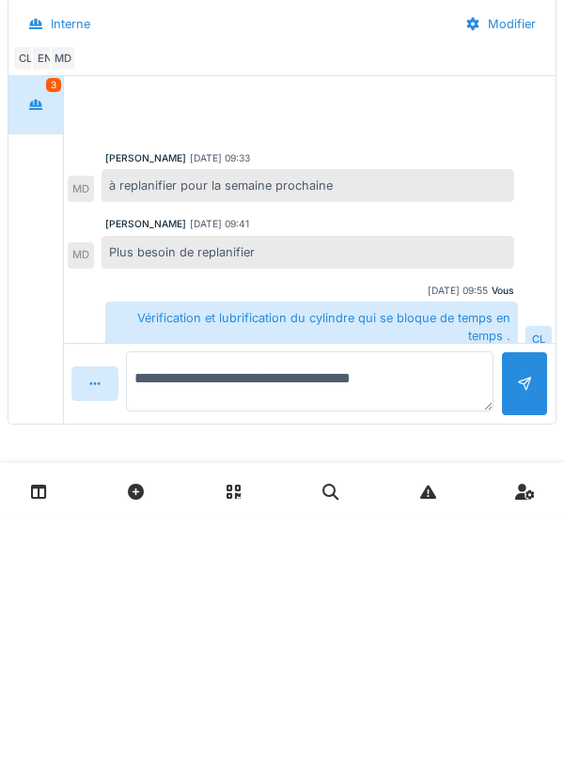
type textarea "**********"
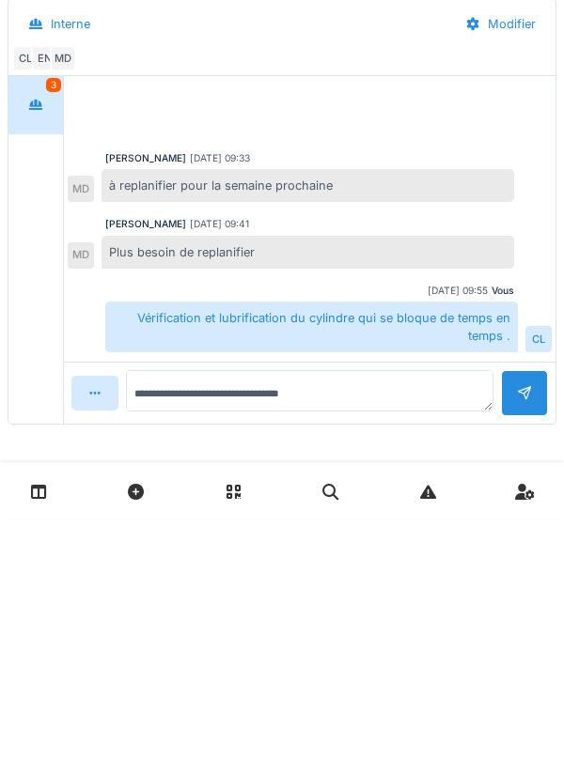
click at [515, 638] on div at bounding box center [524, 649] width 47 height 46
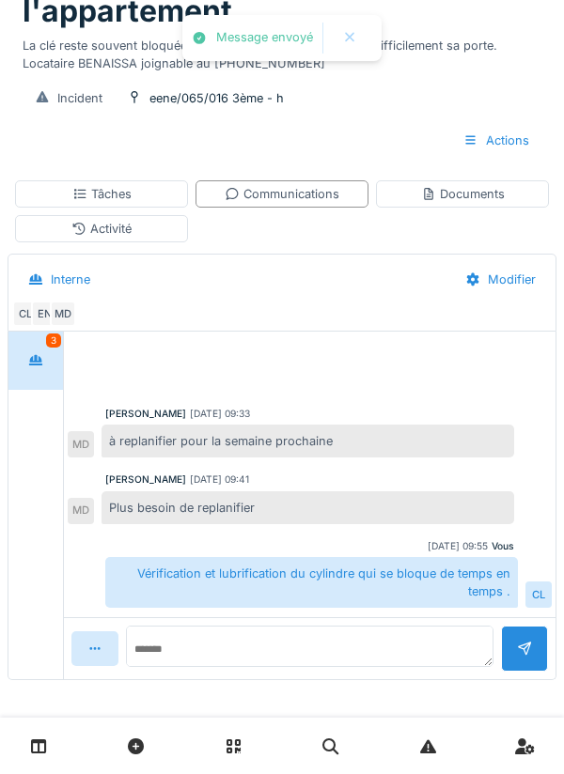
scroll to position [216, 0]
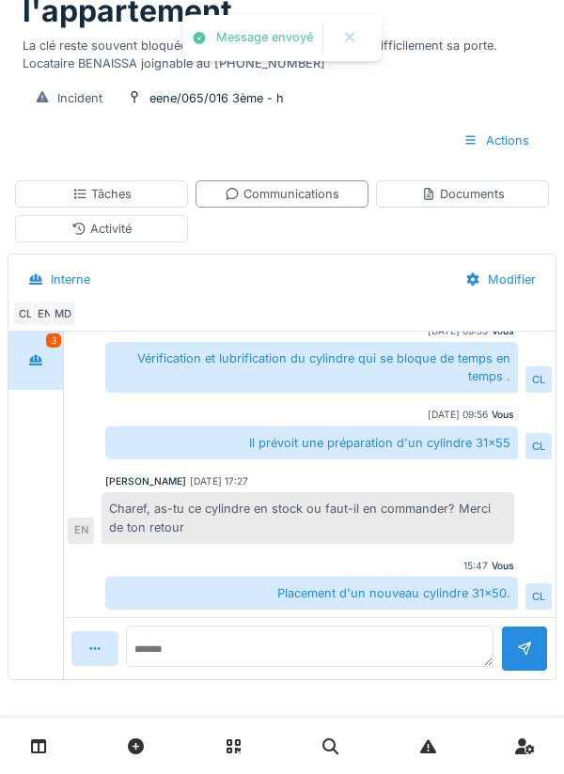
click at [110, 208] on div "Tâches" at bounding box center [101, 193] width 173 height 27
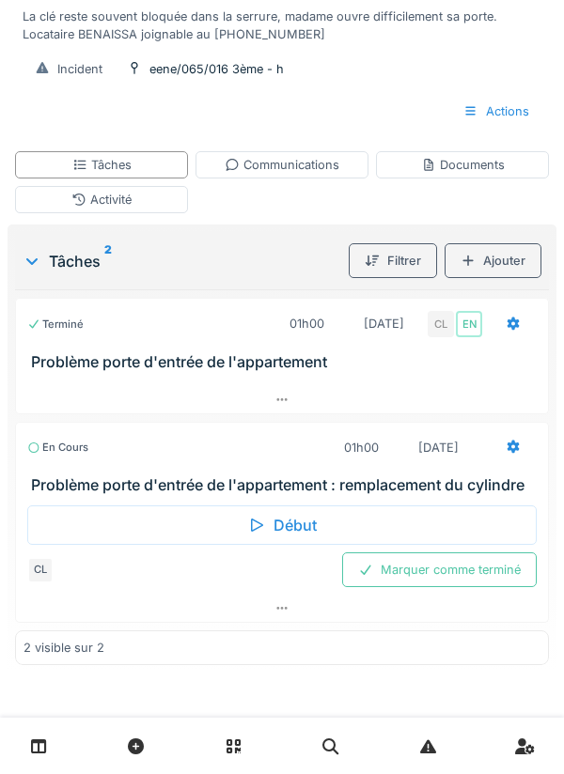
click at [510, 331] on icon at bounding box center [514, 324] width 12 height 13
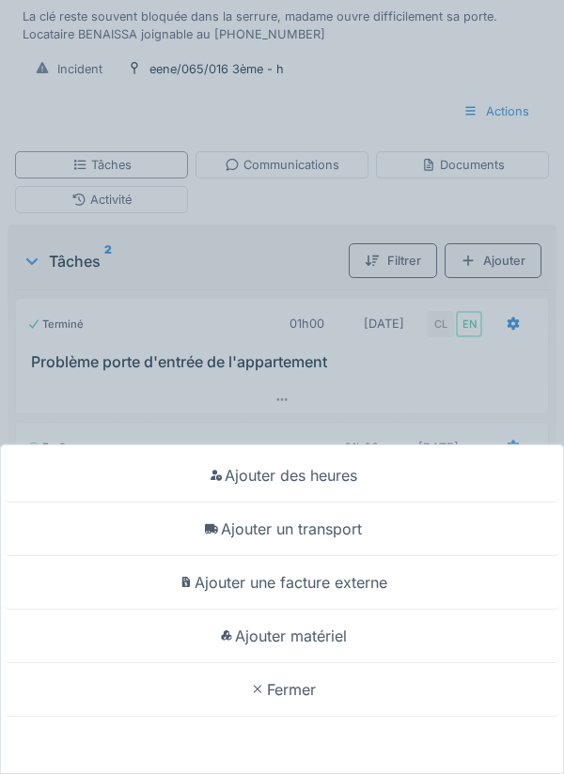
click at [345, 528] on div "Ajouter un transport" at bounding box center [282, 530] width 555 height 54
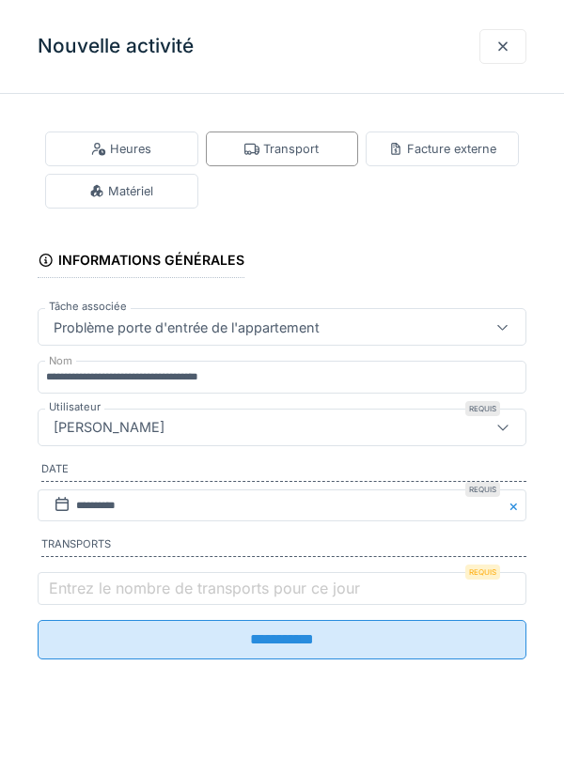
click at [95, 589] on label "Entrez le nombre de transports pour ce jour" at bounding box center [204, 588] width 319 height 23
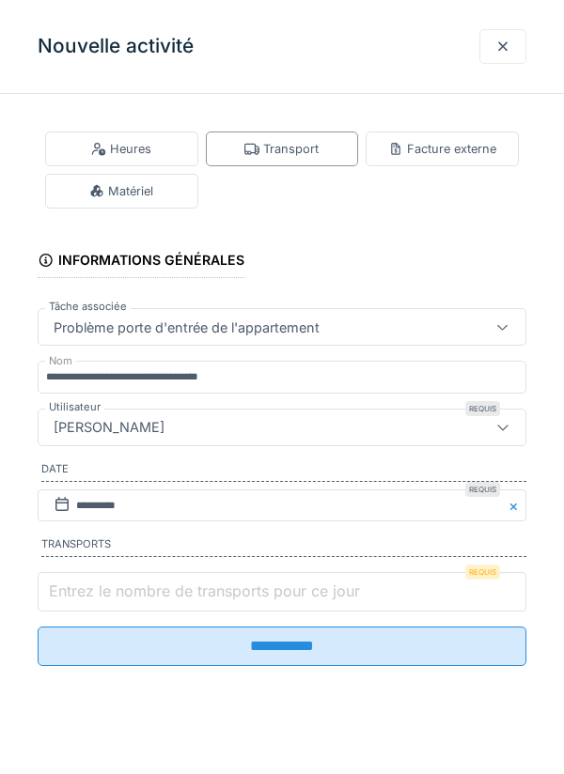
click at [95, 589] on input "Entrez le nombre de transports pour ce jour" at bounding box center [282, 591] width 489 height 39
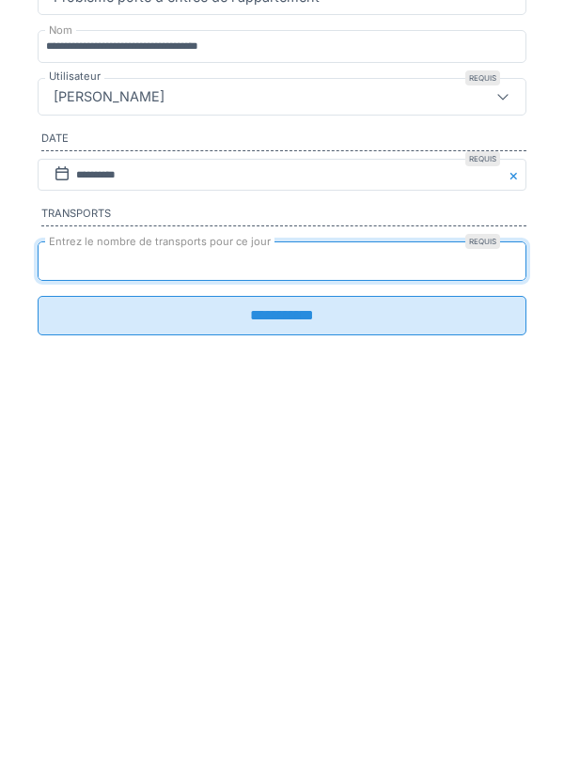
scroll to position [199, 0]
type input "*"
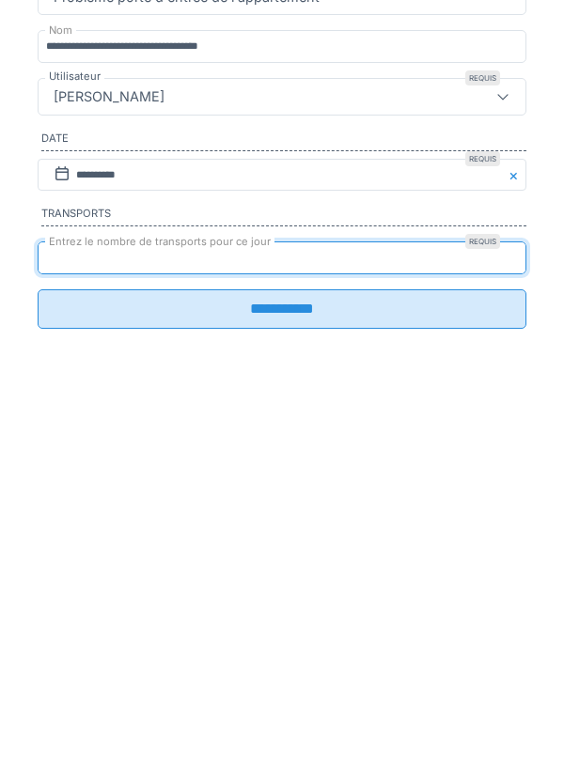
click at [289, 650] on input "**********" at bounding box center [282, 639] width 489 height 39
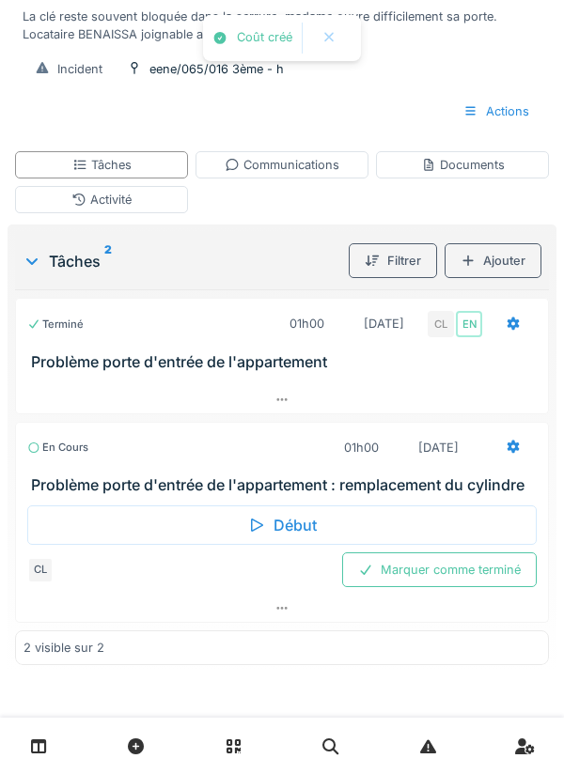
click at [101, 193] on div "Activité" at bounding box center [101, 200] width 60 height 18
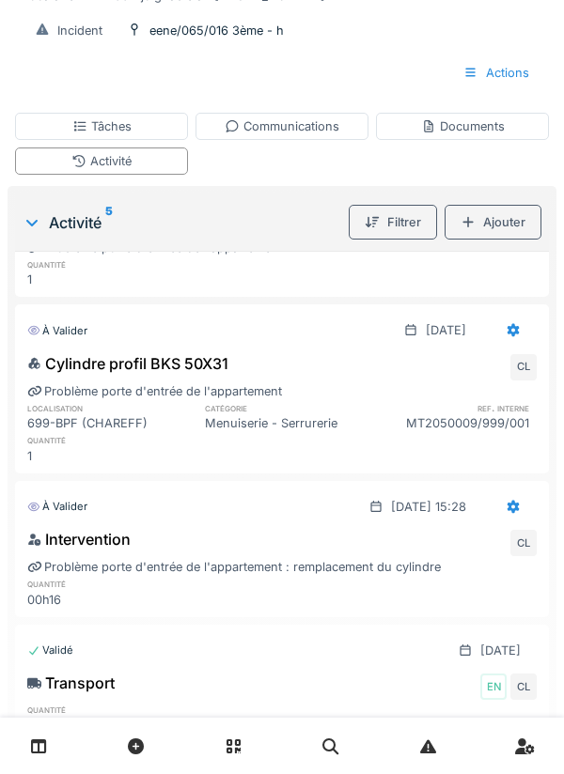
scroll to position [101, 0]
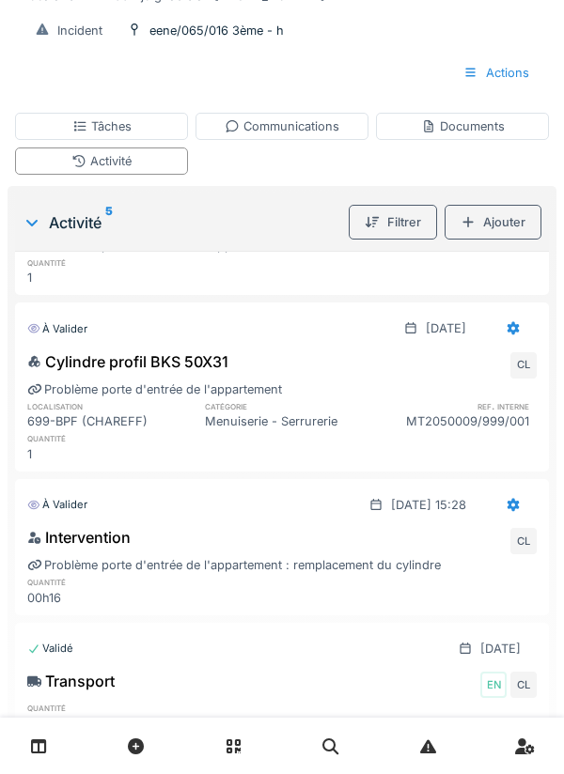
click at [112, 140] on div "Tâches" at bounding box center [101, 126] width 173 height 27
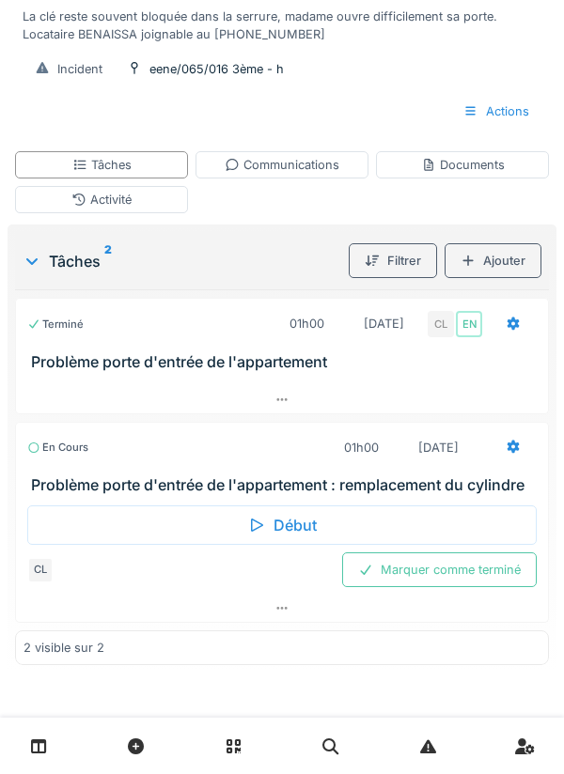
click at [422, 566] on div "Marquer comme terminé" at bounding box center [439, 570] width 195 height 35
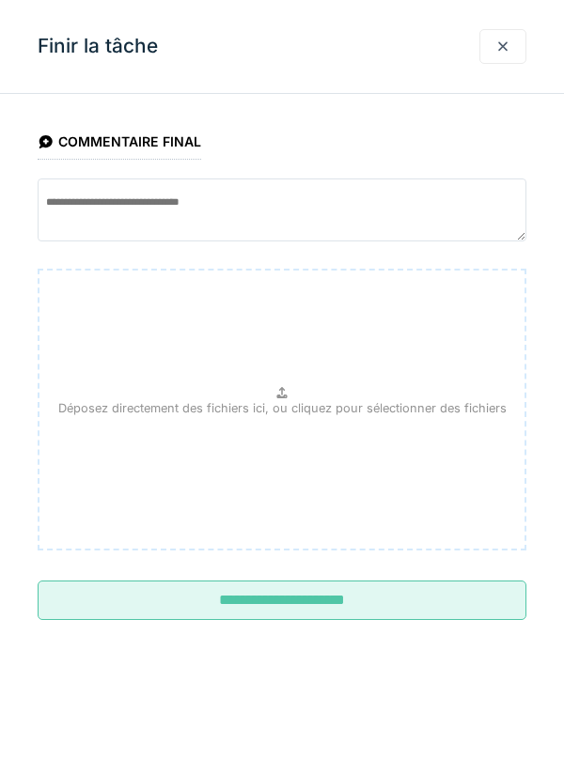
click at [306, 602] on input "**********" at bounding box center [282, 600] width 489 height 39
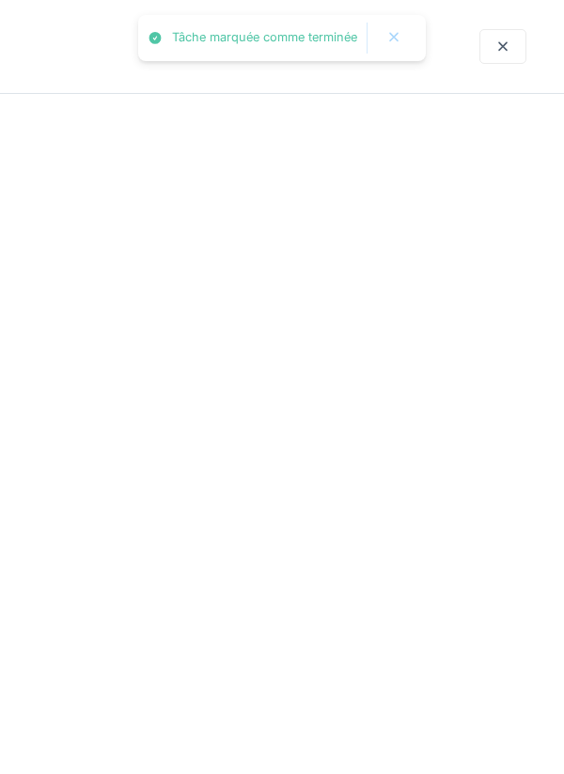
scroll to position [140, 0]
